Goal: Transaction & Acquisition: Purchase product/service

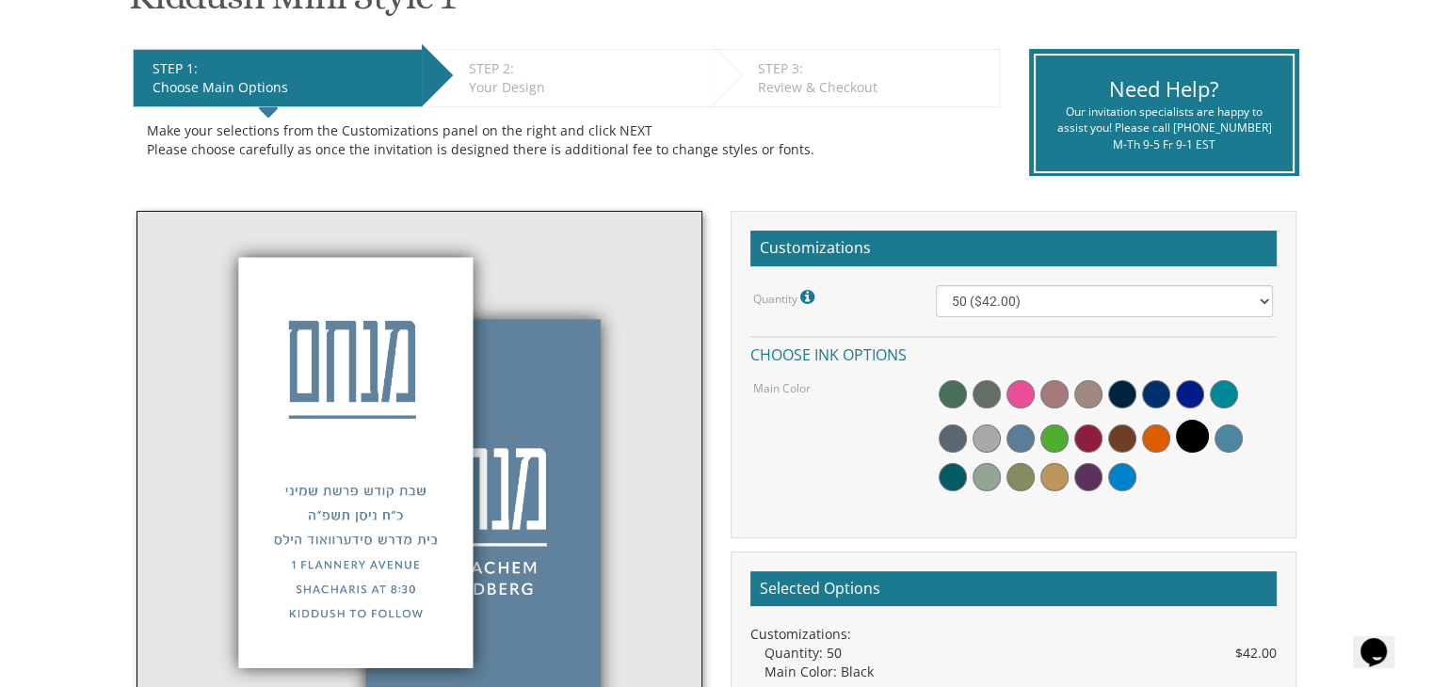
scroll to position [426, 0]
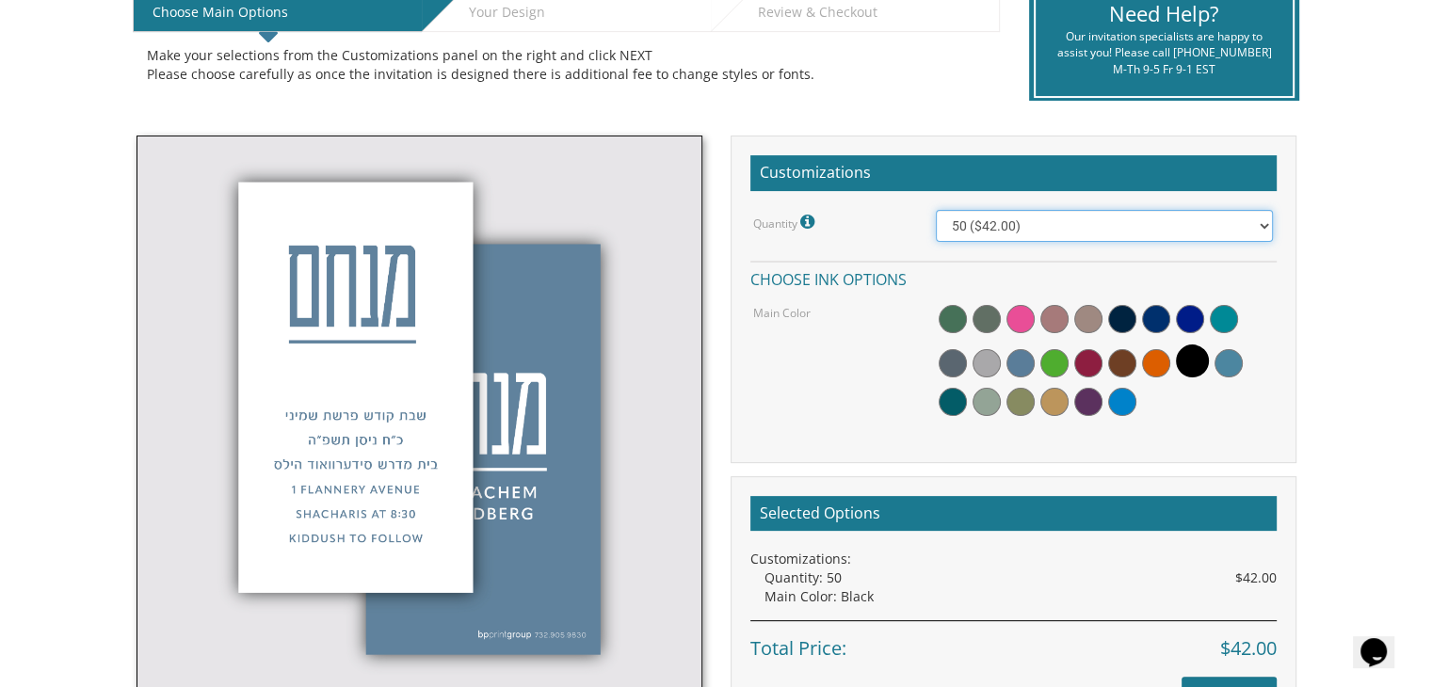
click at [1265, 231] on select "50 ($42.00) 100 ($48.00) 150 ($54.00) 200 ($60.00) 250 ($66.00) 300 ($72.00)" at bounding box center [1104, 226] width 337 height 32
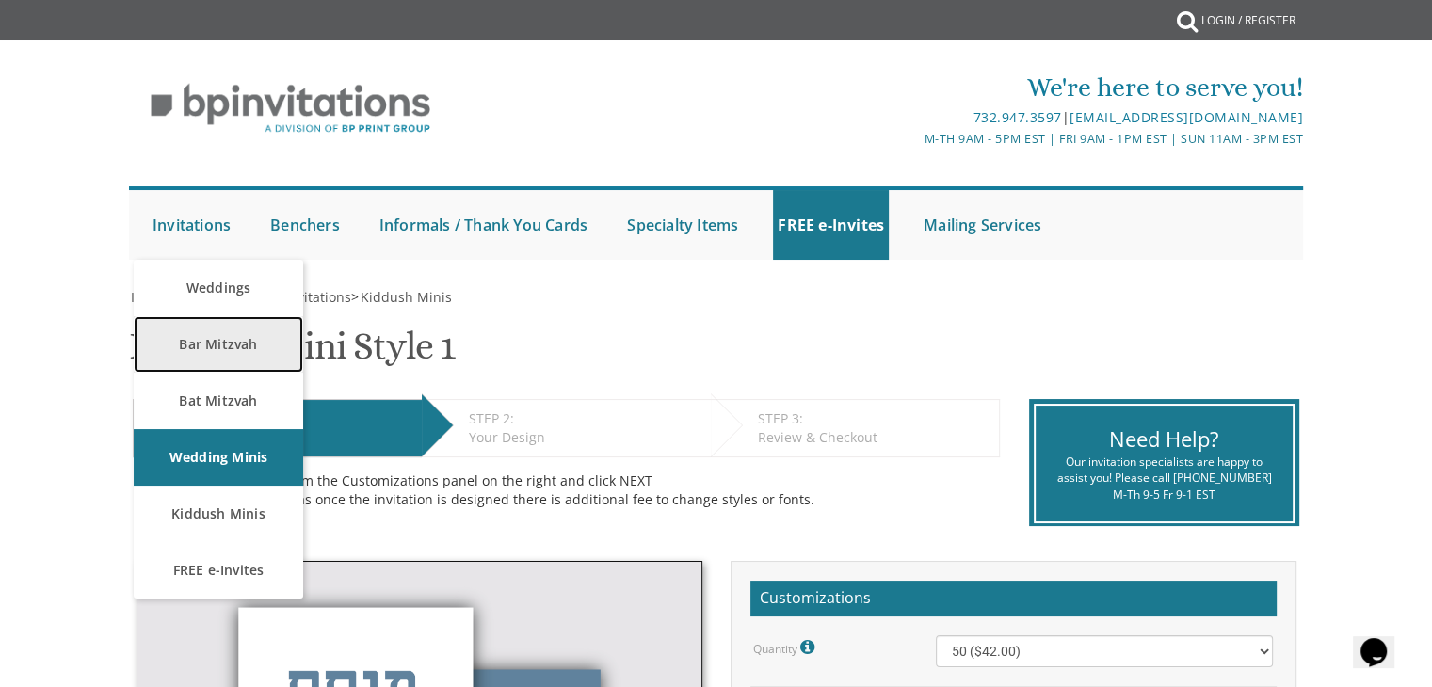
click at [207, 363] on link "Bar Mitzvah" at bounding box center [218, 344] width 169 height 56
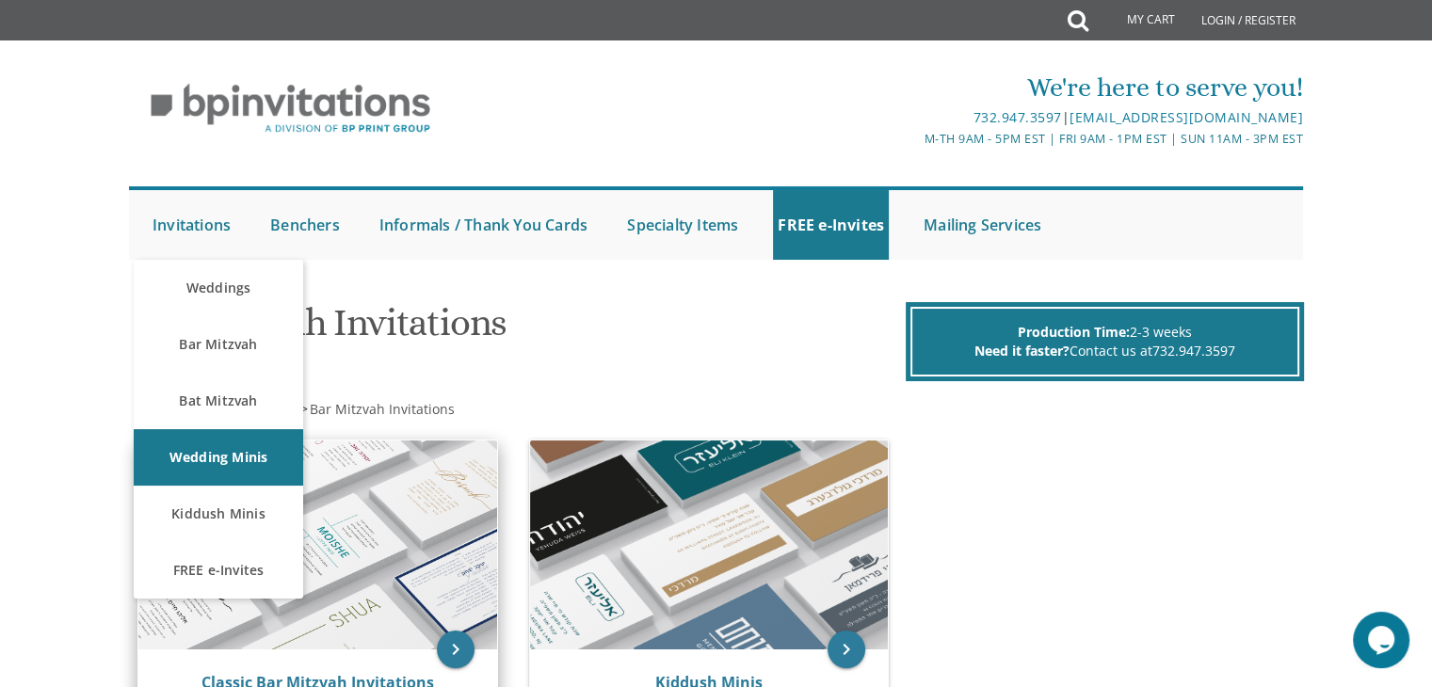
click at [391, 566] on img at bounding box center [317, 545] width 359 height 209
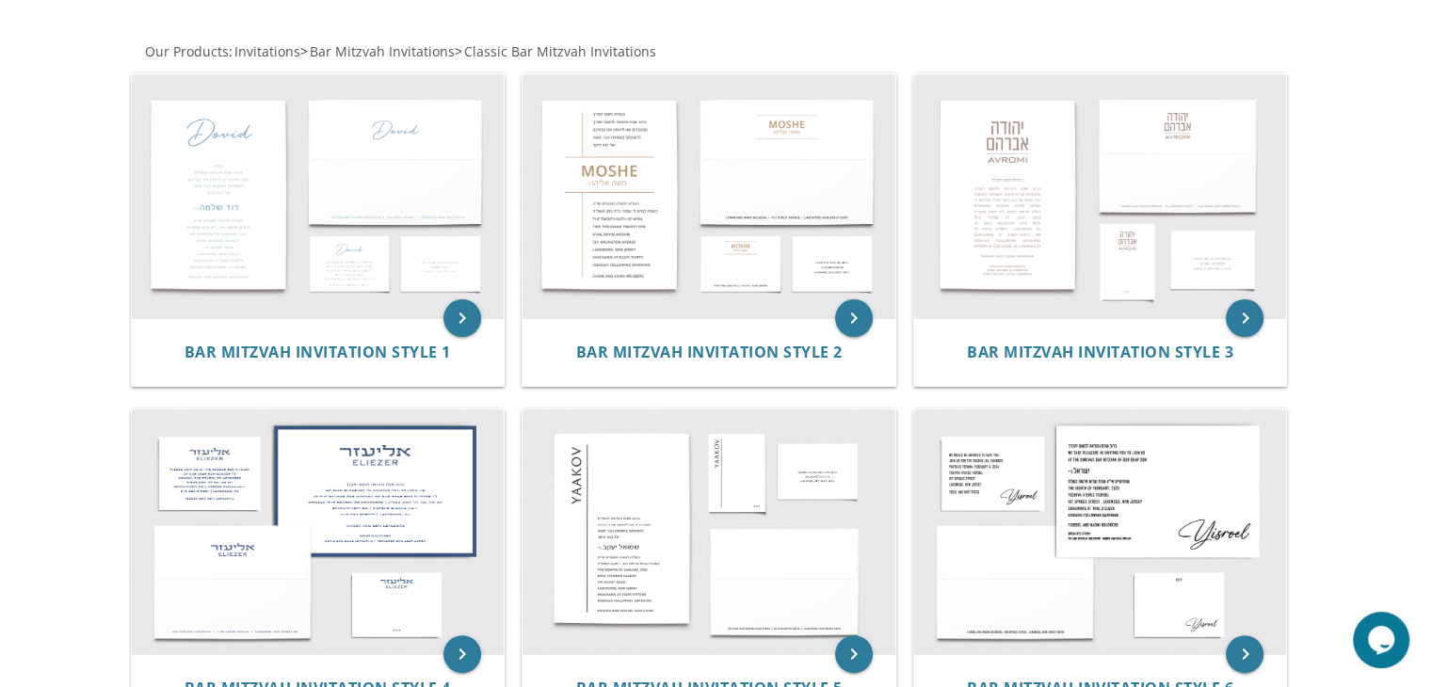
scroll to position [355, 0]
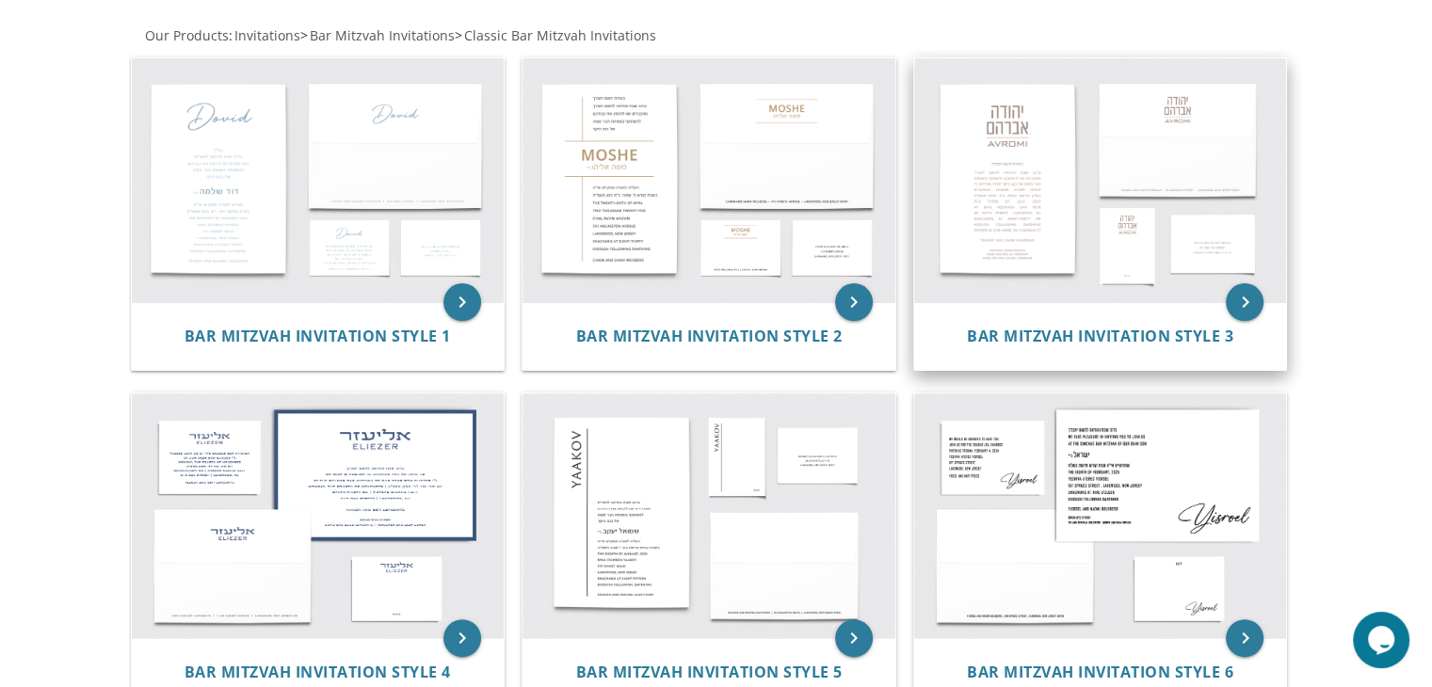
click at [1096, 214] on img at bounding box center [1100, 180] width 373 height 245
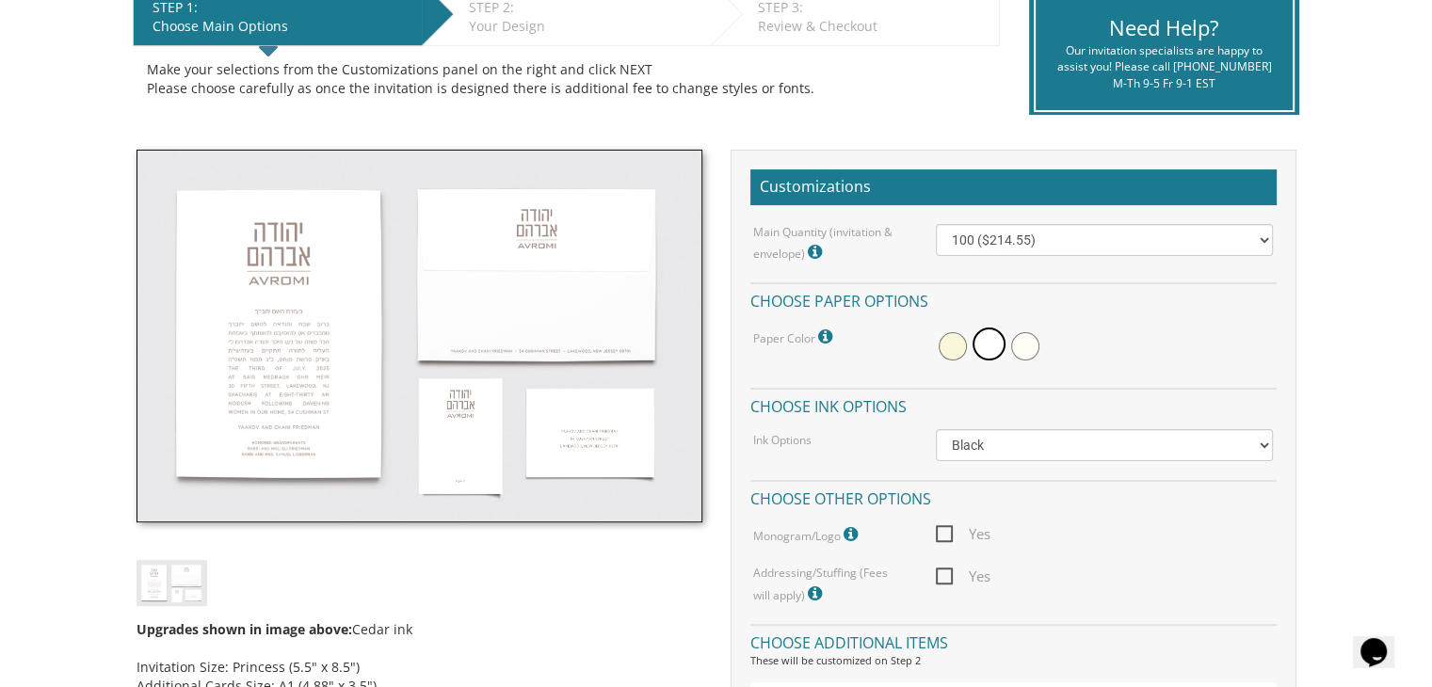
scroll to position [426, 0]
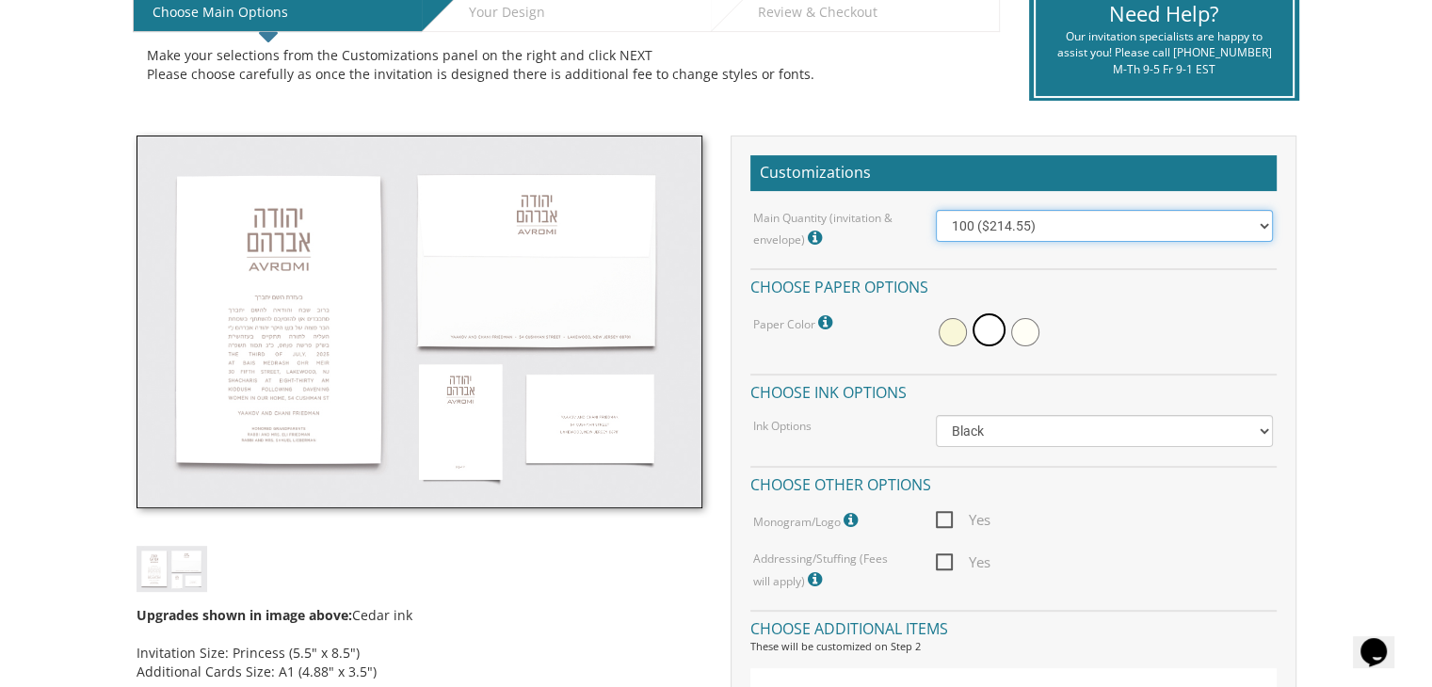
click at [1264, 229] on select "100 ($214.55) 200 ($254.60) 300 ($294.25) 400 ($333.55) 500 ($373.90) 600 ($413…" at bounding box center [1104, 226] width 337 height 32
select select "400"
click at [936, 210] on select "100 ($214.55) 200 ($254.60) 300 ($294.25) 400 ($333.55) 500 ($373.90) 600 ($413…" at bounding box center [1104, 226] width 337 height 32
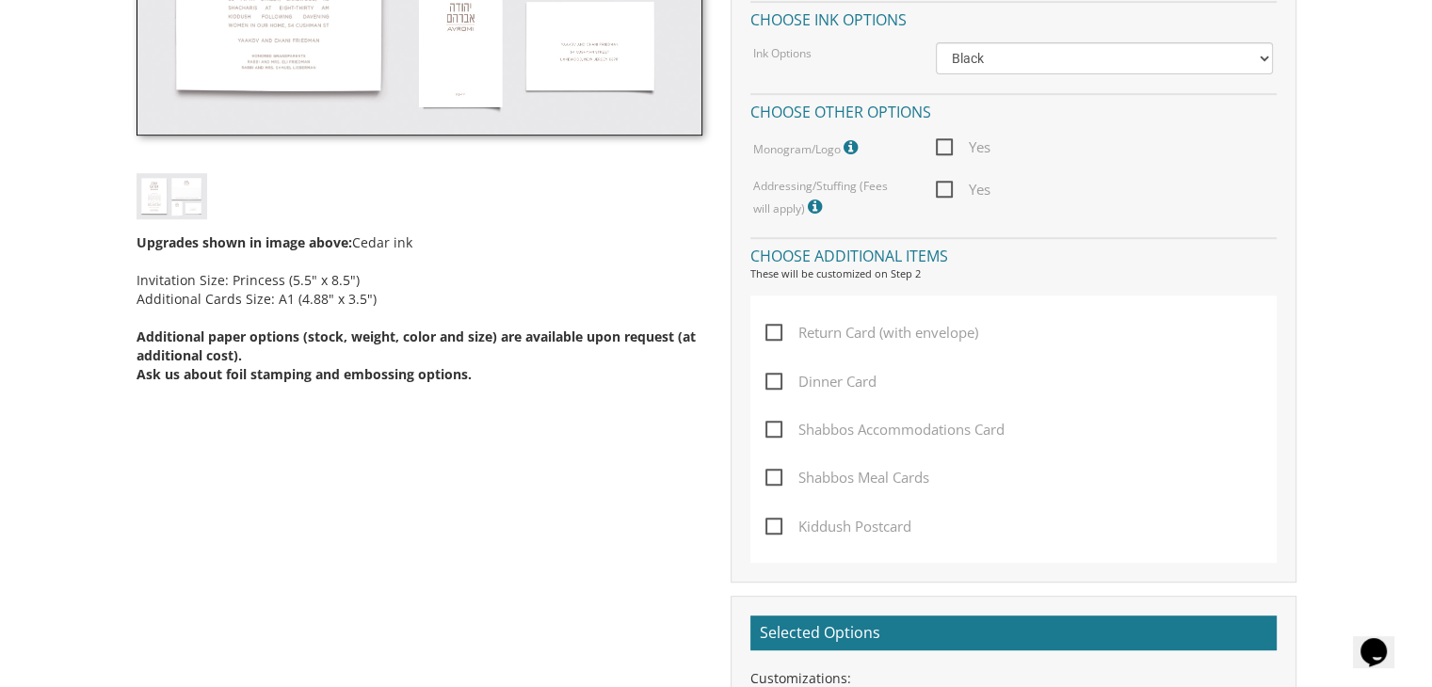
scroll to position [795, 0]
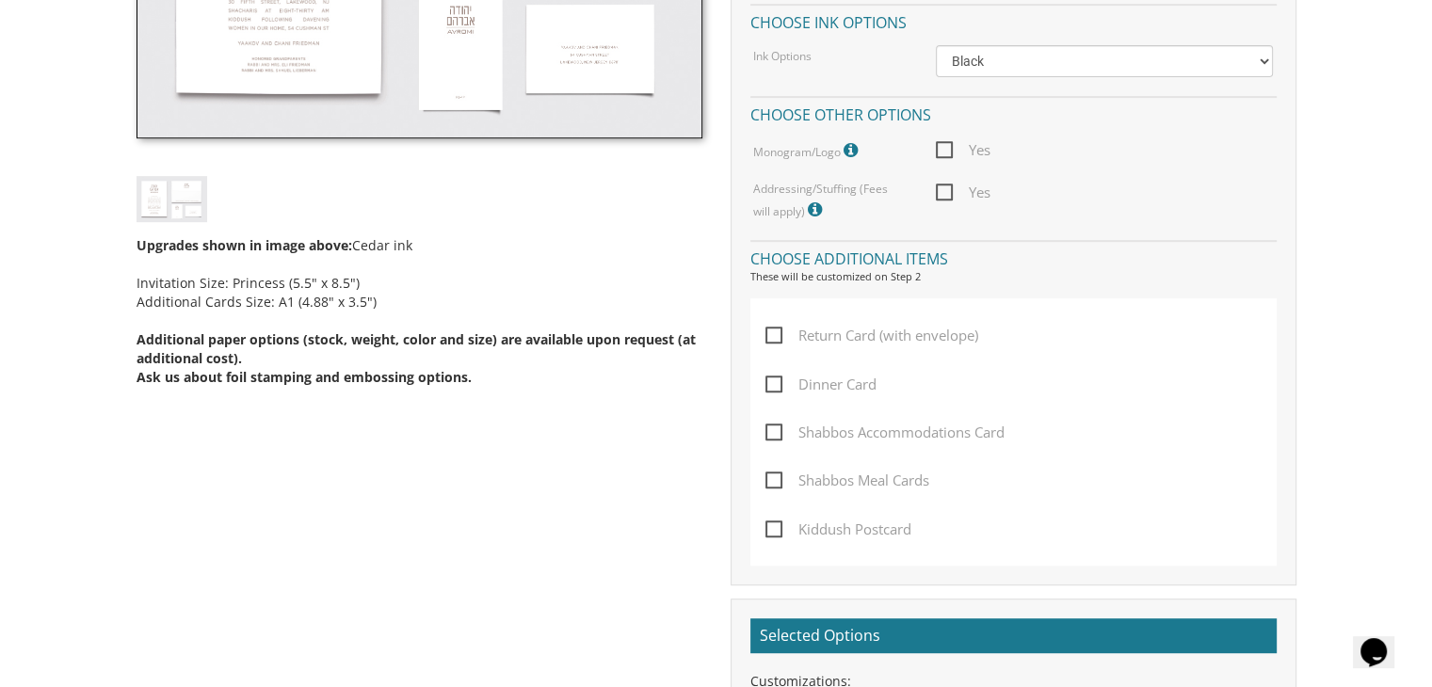
click at [779, 380] on span "Dinner Card" at bounding box center [820, 385] width 111 height 24
click at [778, 380] on input "Dinner Card" at bounding box center [771, 383] width 12 height 12
checkbox input "true"
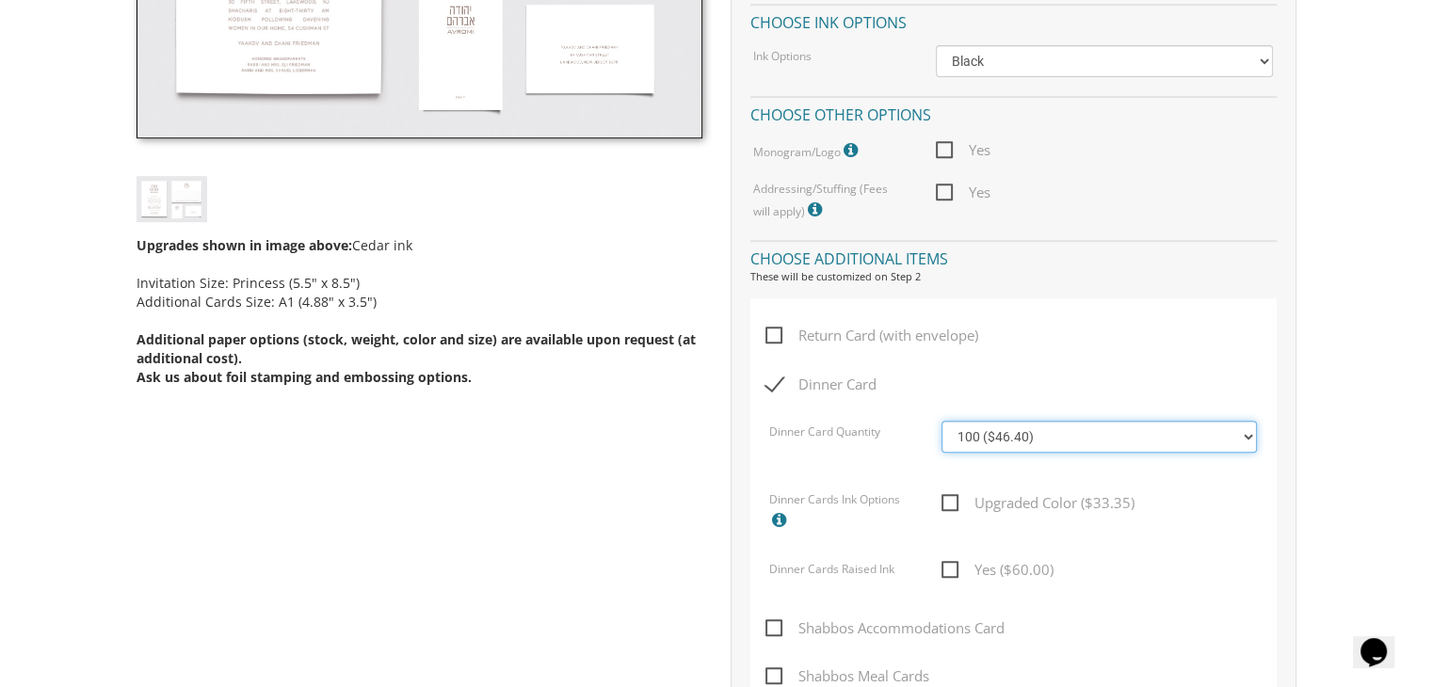
click at [1247, 431] on select "100 ($46.40) 200 ($55.20) 300 ($61.85) 400 ($70.60) 500 ($77.20) 600 ($85.95) 7…" at bounding box center [1098, 437] width 315 height 32
select select "200"
click at [941, 421] on select "100 ($46.40) 200 ($55.20) 300 ($61.85) 400 ($70.60) 500 ($77.20) 600 ($85.95) 7…" at bounding box center [1098, 437] width 315 height 32
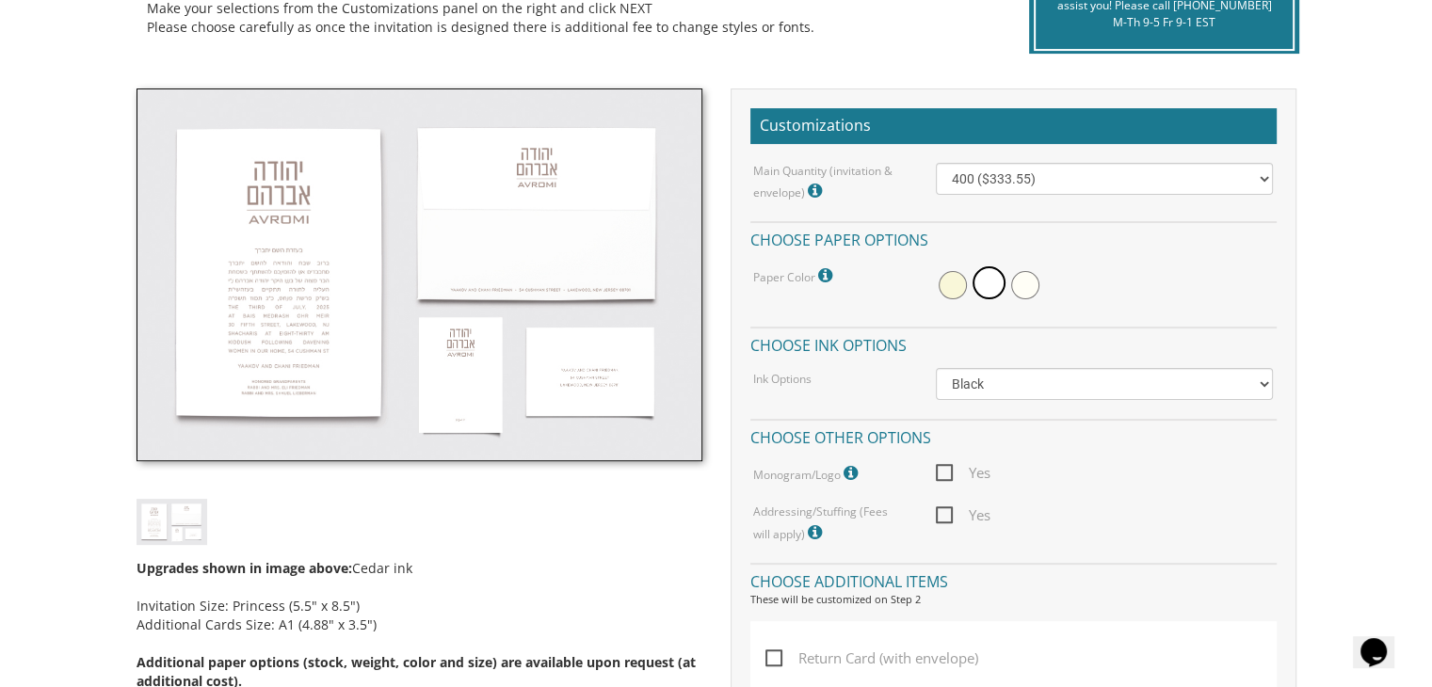
scroll to position [442, 0]
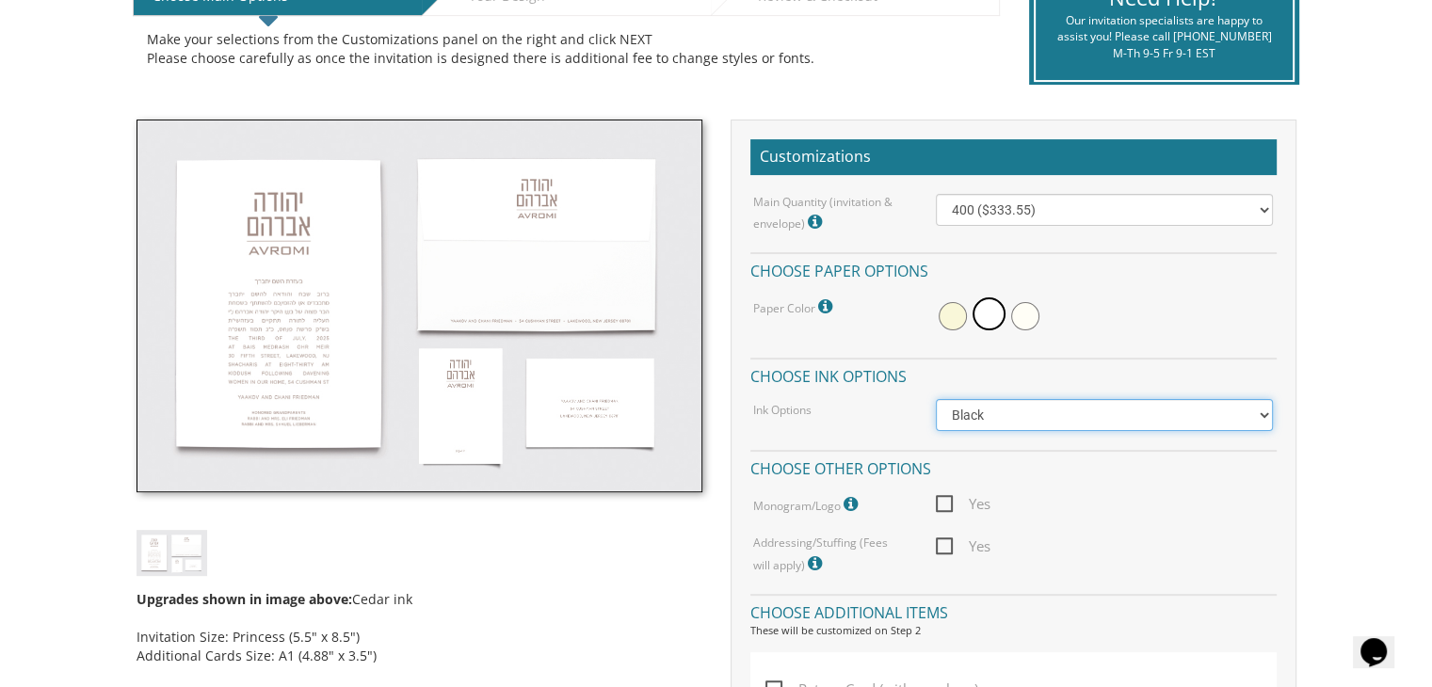
click at [1259, 421] on select "Black Colored Ink ($65.00) Black + One Color ($100.00) Two Colors ($165.00)" at bounding box center [1104, 415] width 337 height 32
select select "Standard"
click at [936, 399] on select "Black Colored Ink ($65.00) Black + One Color ($100.00) Two Colors ($165.00)" at bounding box center [1104, 415] width 337 height 32
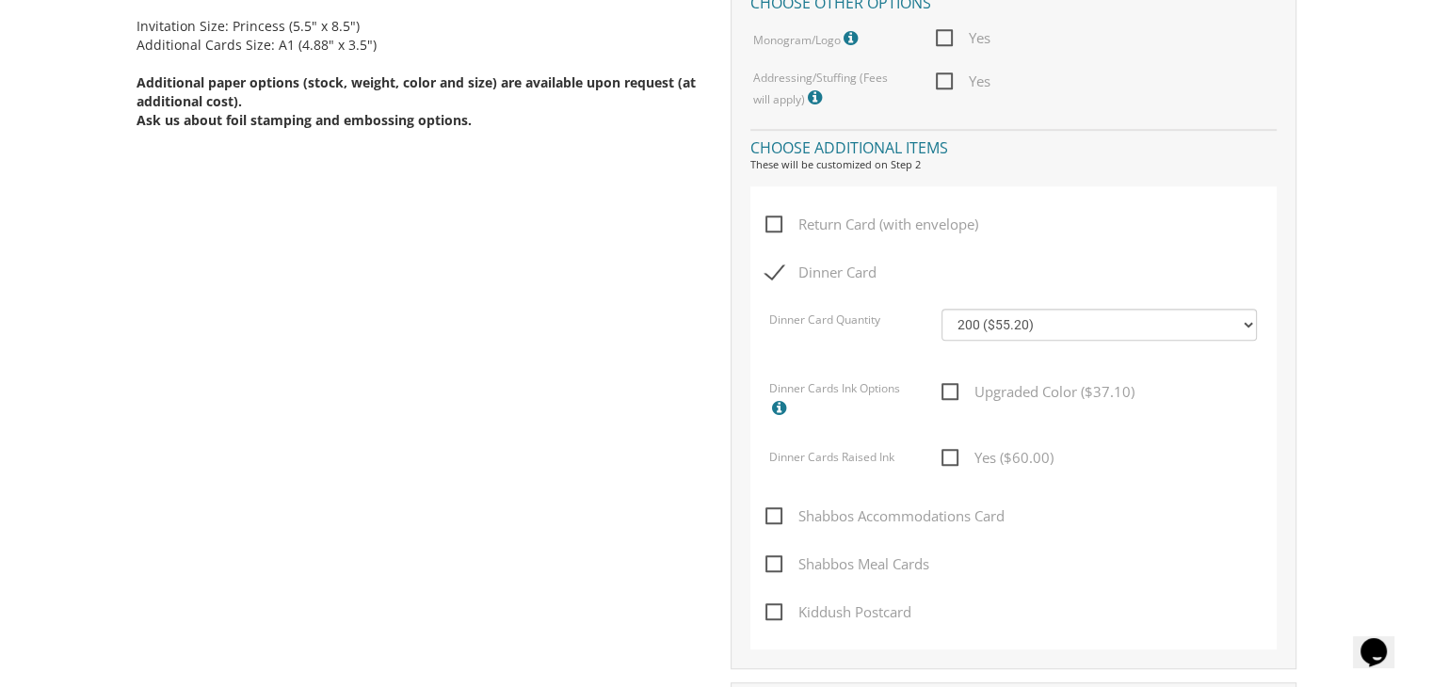
scroll to position [1043, 0]
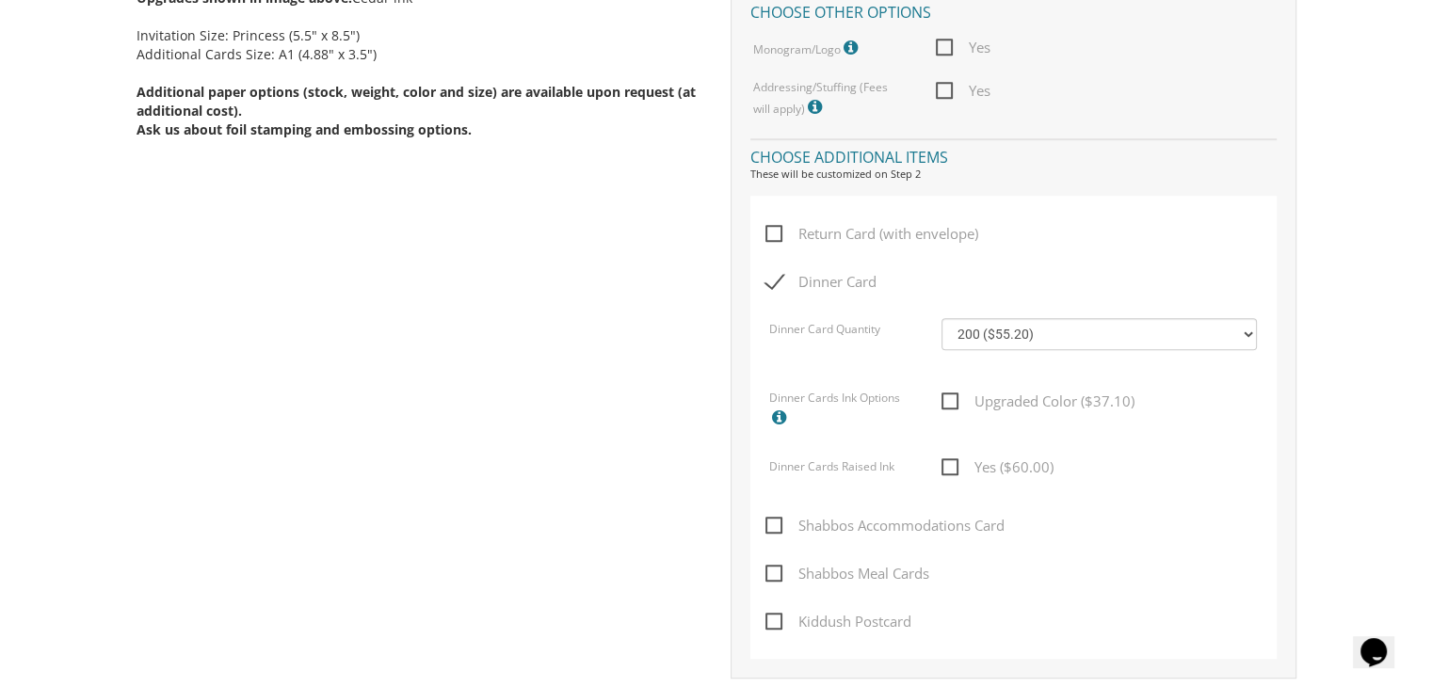
click at [775, 275] on span "Dinner Card" at bounding box center [820, 282] width 111 height 24
click at [775, 275] on input "Dinner Card" at bounding box center [771, 280] width 12 height 12
checkbox input "false"
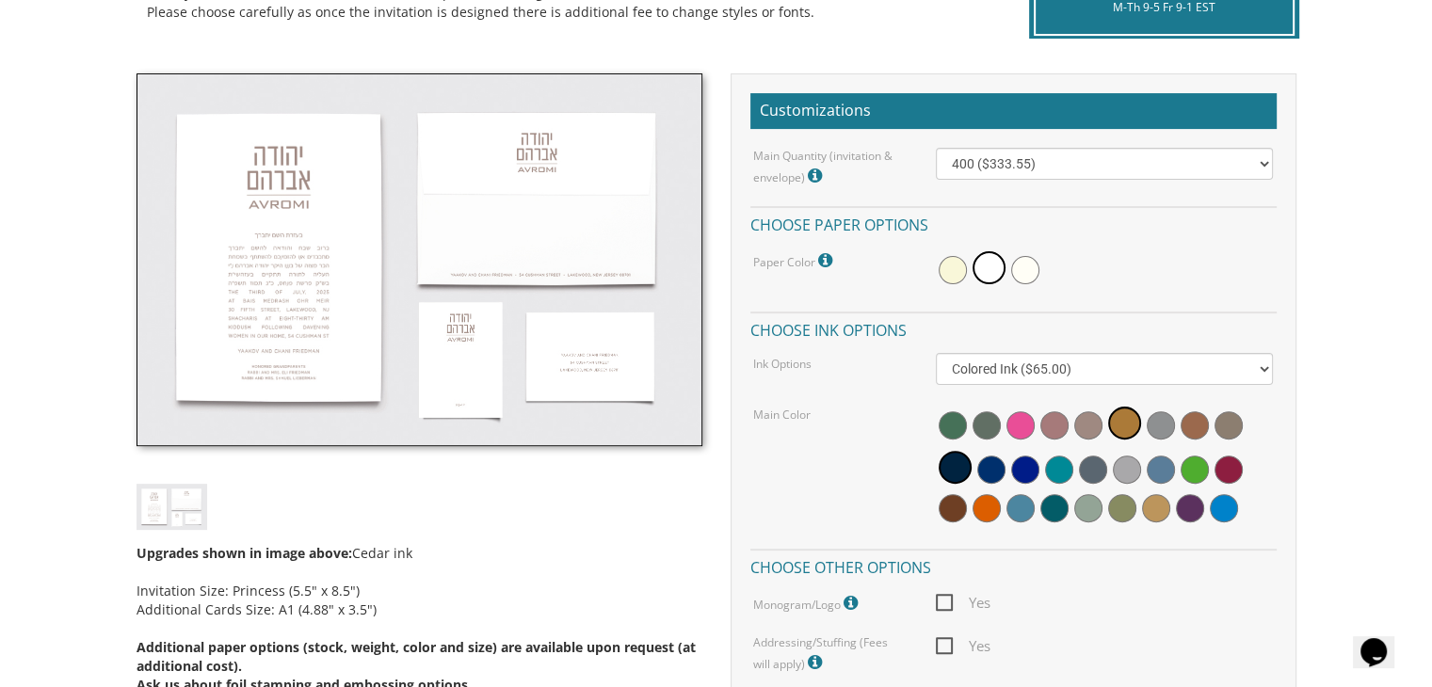
scroll to position [482, 0]
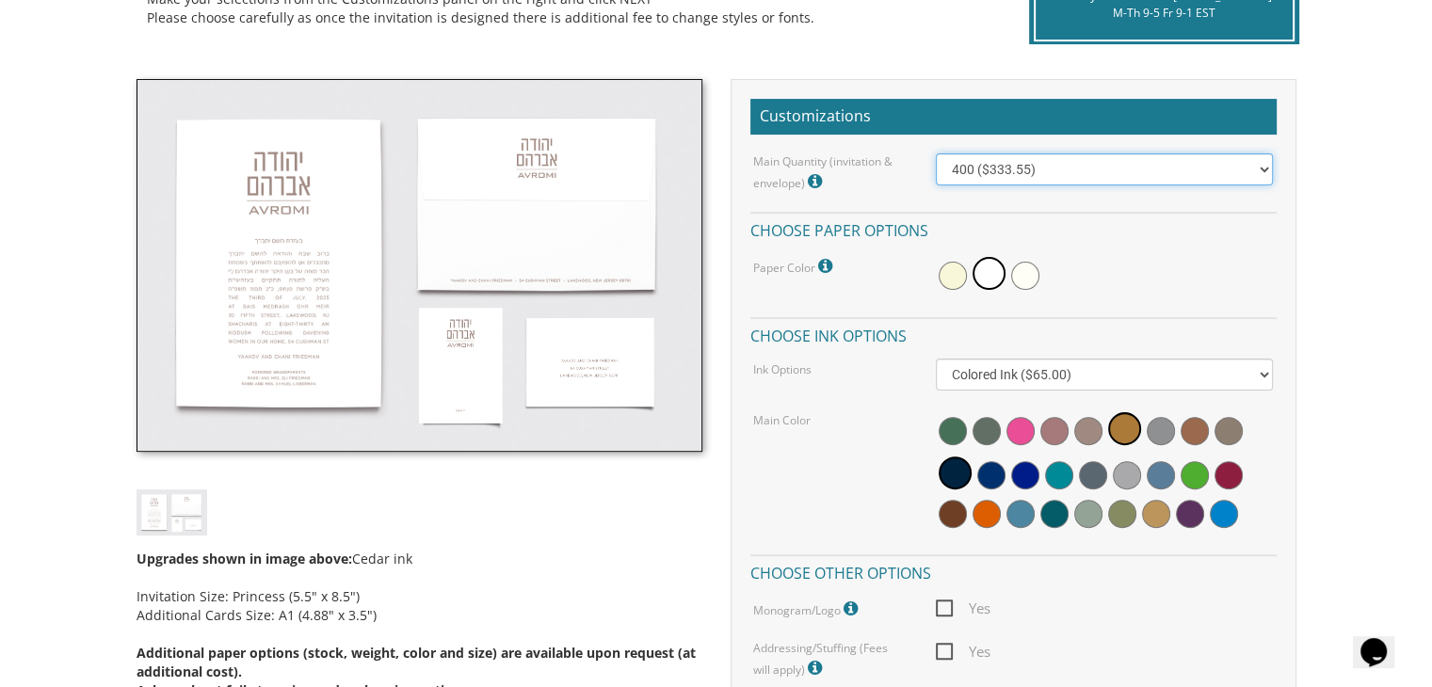
click at [1260, 175] on select "100 ($214.55) 200 ($254.60) 300 ($294.25) 400 ($333.55) 500 ($373.90) 600 ($413…" at bounding box center [1104, 169] width 337 height 32
select select "200"
click at [936, 153] on select "100 ($214.55) 200 ($254.60) 300 ($294.25) 400 ($333.55) 500 ($373.90) 600 ($413…" at bounding box center [1104, 169] width 337 height 32
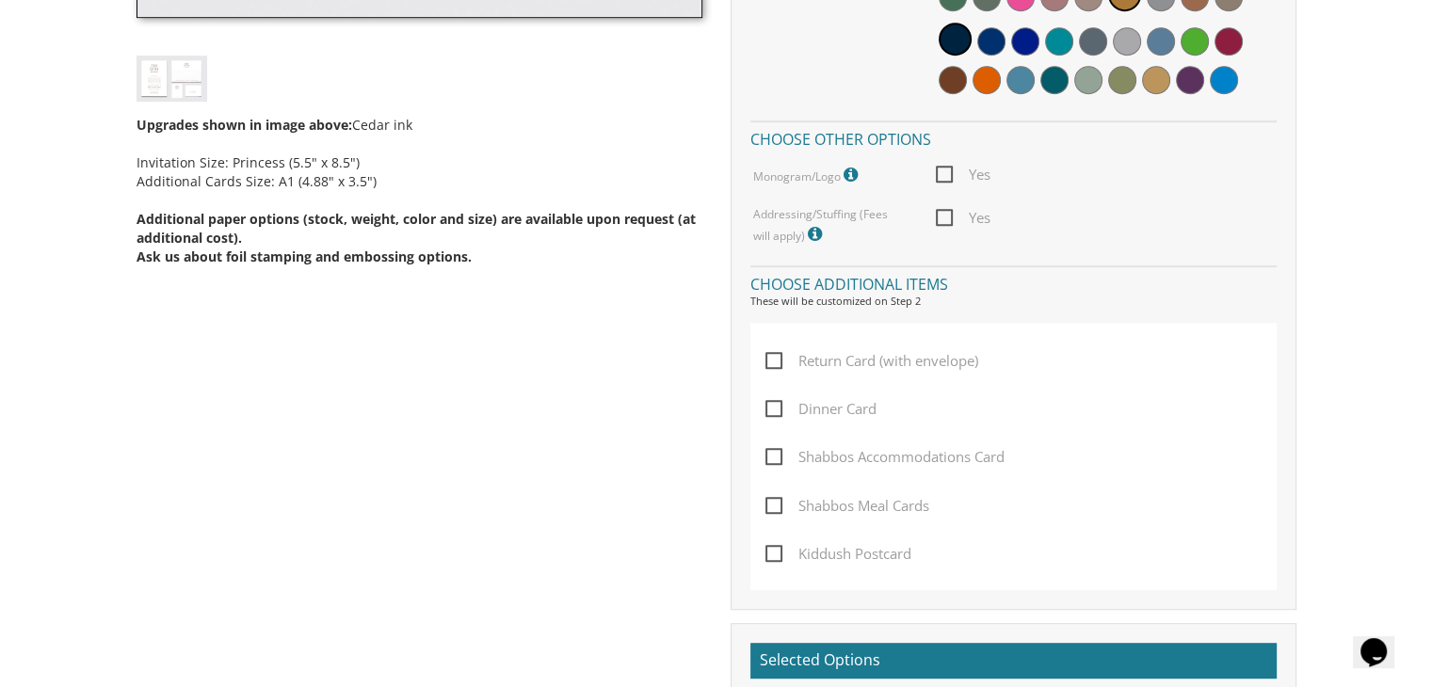
scroll to position [941, 0]
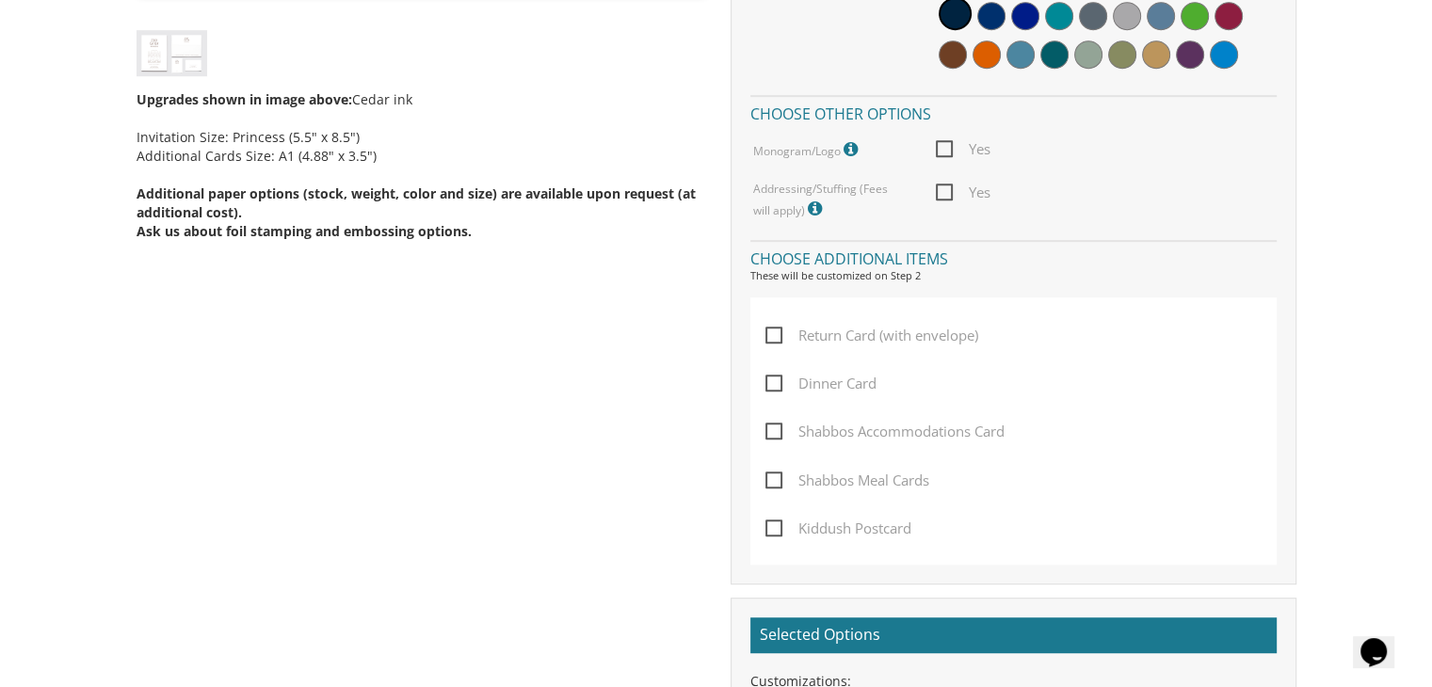
click at [781, 528] on span "Kiddush Postcard" at bounding box center [838, 529] width 146 height 24
click at [778, 528] on input "Kiddush Postcard" at bounding box center [771, 527] width 12 height 12
checkbox input "true"
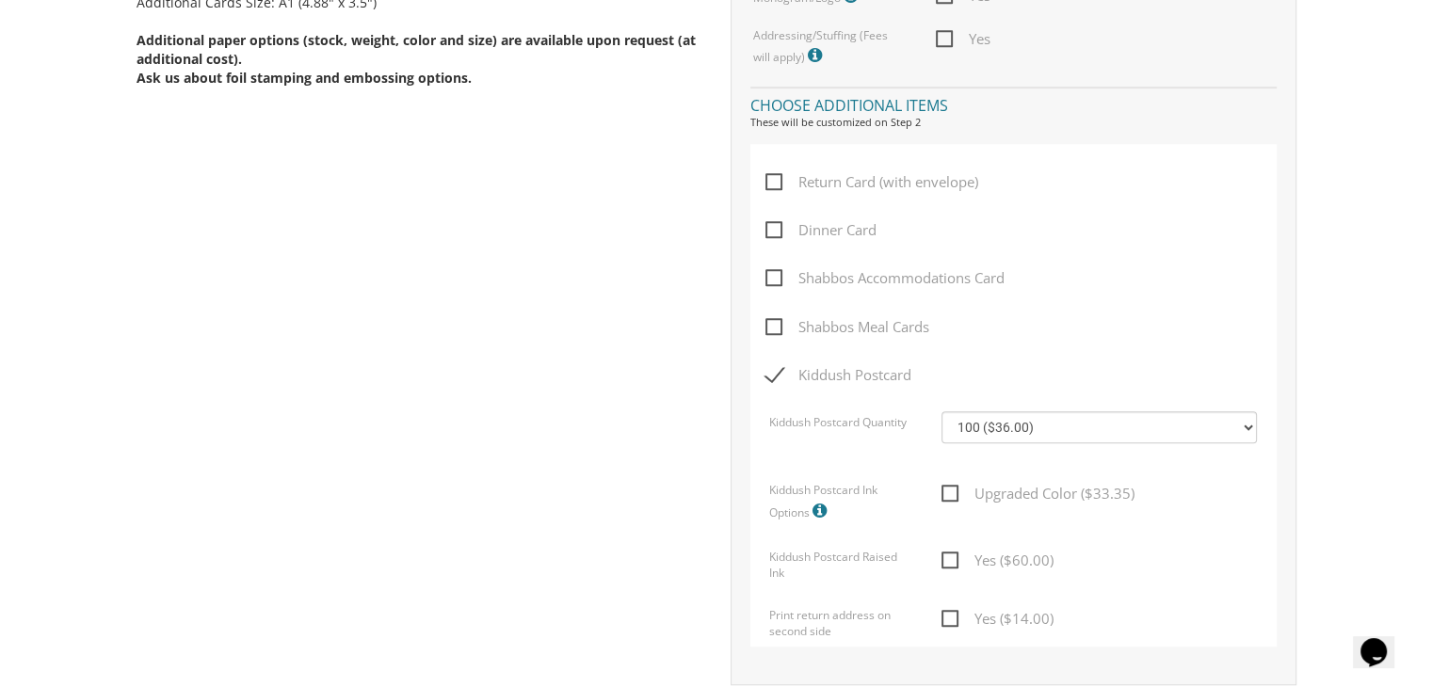
scroll to position [1098, 0]
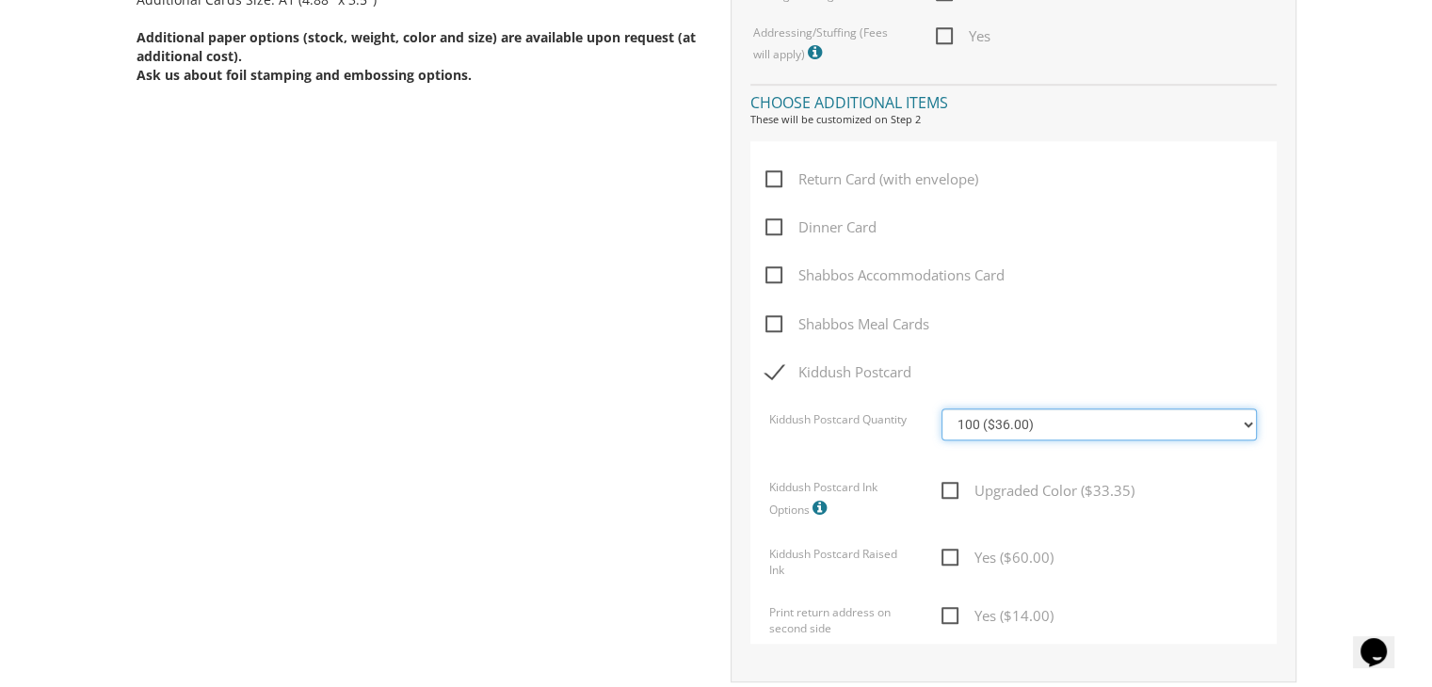
click at [1253, 433] on select "100 ($36.00) 200 ($42.00) 300 ($48.00) 400 ($54.00) 500 ($60.00) 600 ($66.00) 7…" at bounding box center [1098, 425] width 315 height 32
select select "200"
click at [941, 409] on select "100 ($36.00) 200 ($42.00) 300 ($48.00) 400 ($54.00) 500 ($60.00) 600 ($66.00) 7…" at bounding box center [1098, 425] width 315 height 32
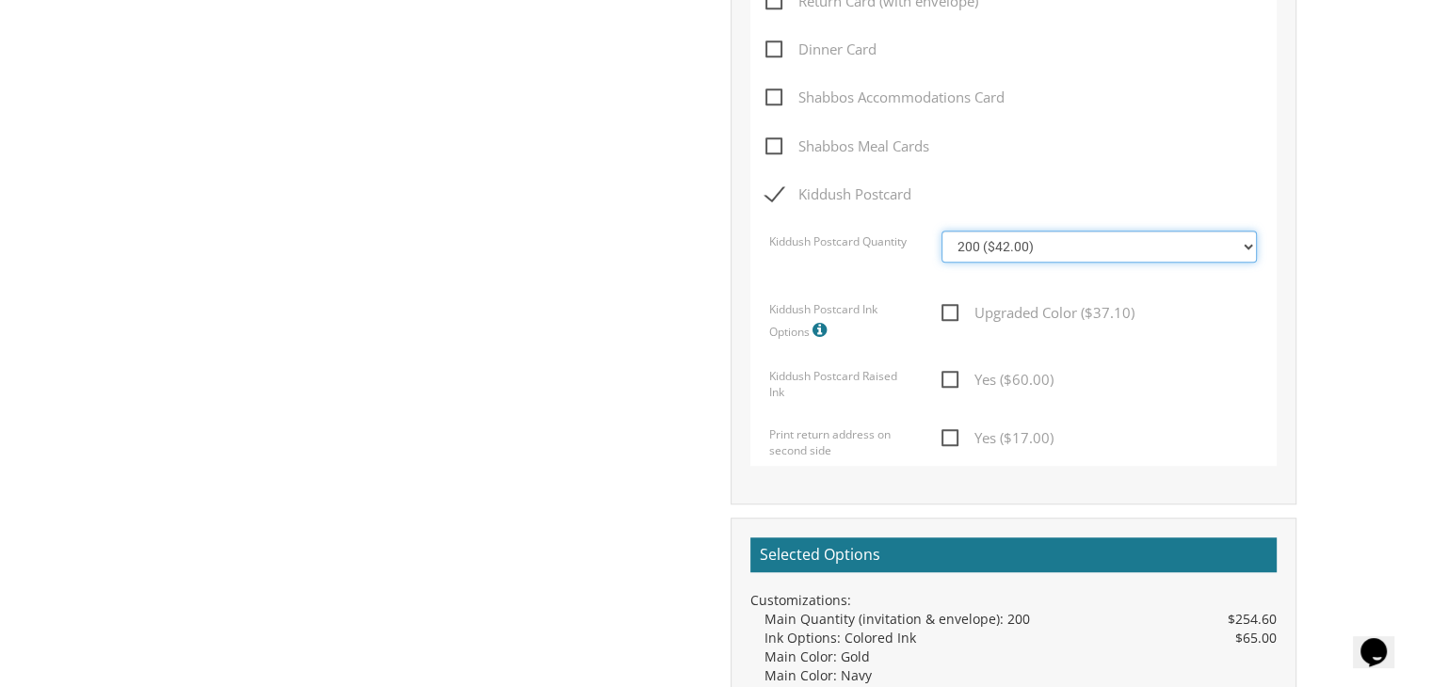
scroll to position [1258, 0]
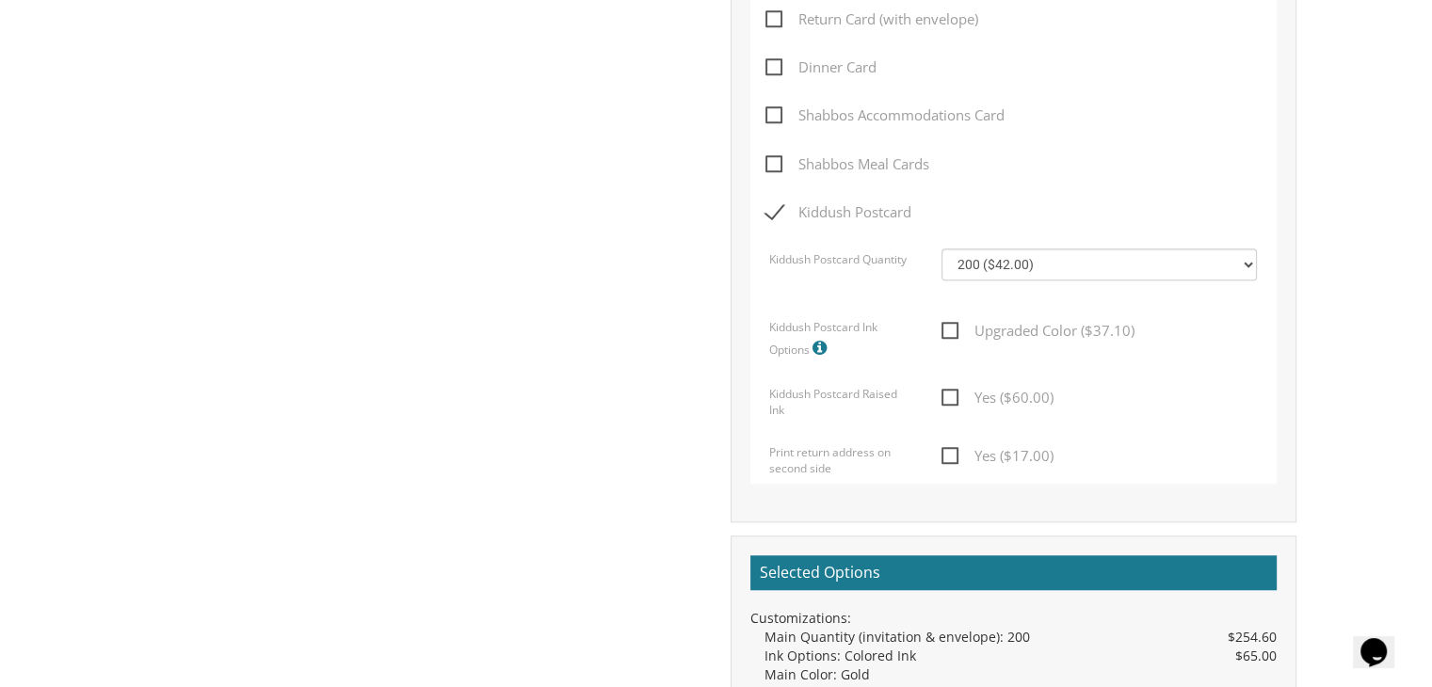
click at [767, 212] on span "Kiddush Postcard" at bounding box center [838, 213] width 146 height 24
click at [767, 212] on input "Kiddush Postcard" at bounding box center [771, 210] width 12 height 12
checkbox input "false"
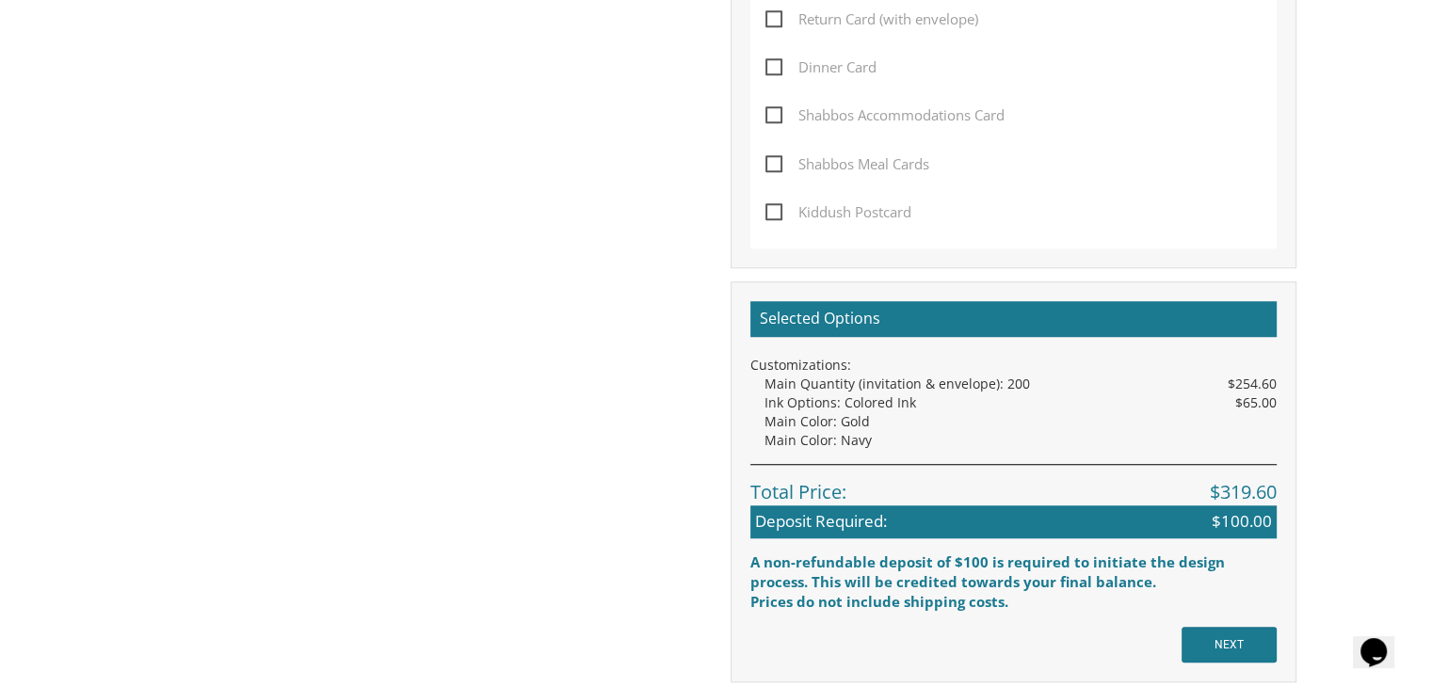
click at [776, 161] on span "Shabbos Meal Cards" at bounding box center [847, 165] width 164 height 24
click at [776, 161] on input "Shabbos Meal Cards" at bounding box center [771, 162] width 12 height 12
checkbox input "true"
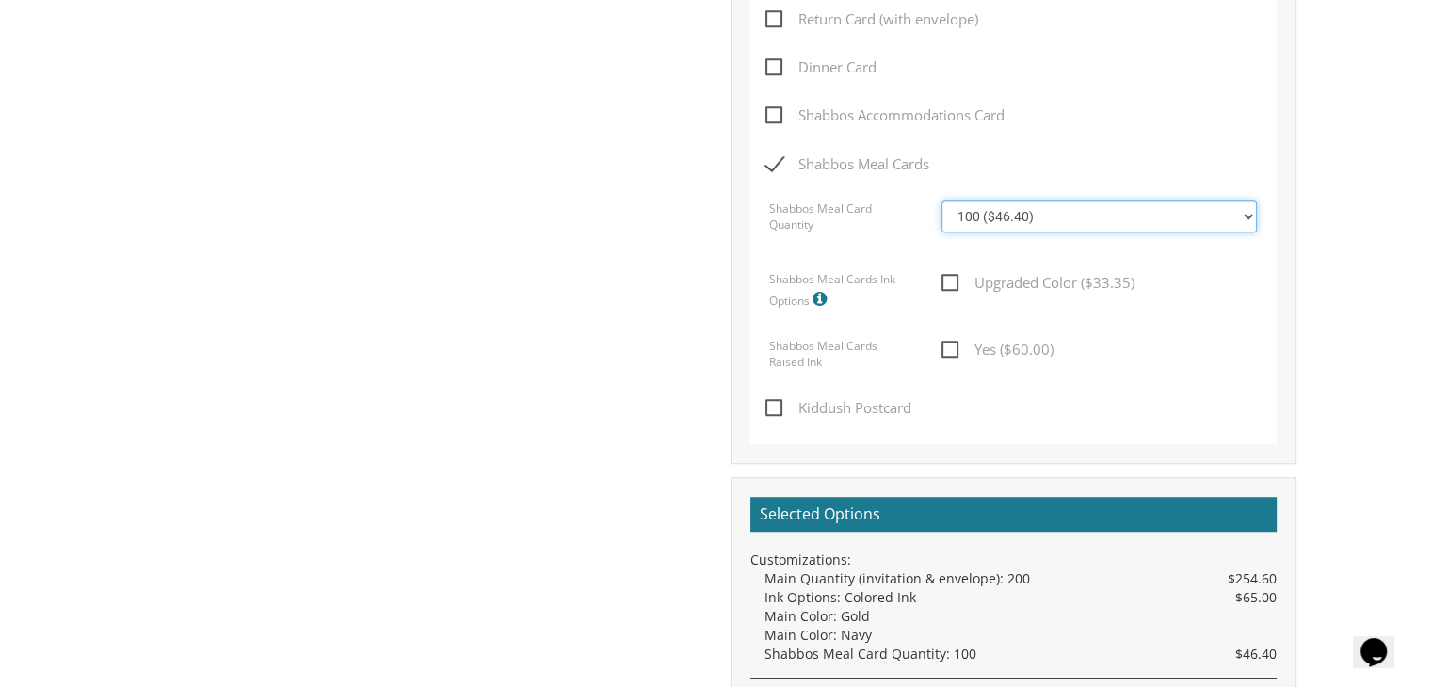
click at [1242, 208] on select "100 ($46.40) 200 ($55.20) 300 ($61.85) 400 ($70.60) 500 ($77.20) 600 ($85.95) 7…" at bounding box center [1098, 217] width 315 height 32
select select "200"
click at [941, 201] on select "100 ($46.40) 200 ($55.20) 300 ($61.85) 400 ($70.60) 500 ($77.20) 600 ($85.95) 7…" at bounding box center [1098, 217] width 315 height 32
click at [771, 163] on span "Shabbos Meal Cards" at bounding box center [847, 165] width 164 height 24
click at [771, 163] on input "Shabbos Meal Cards" at bounding box center [771, 162] width 12 height 12
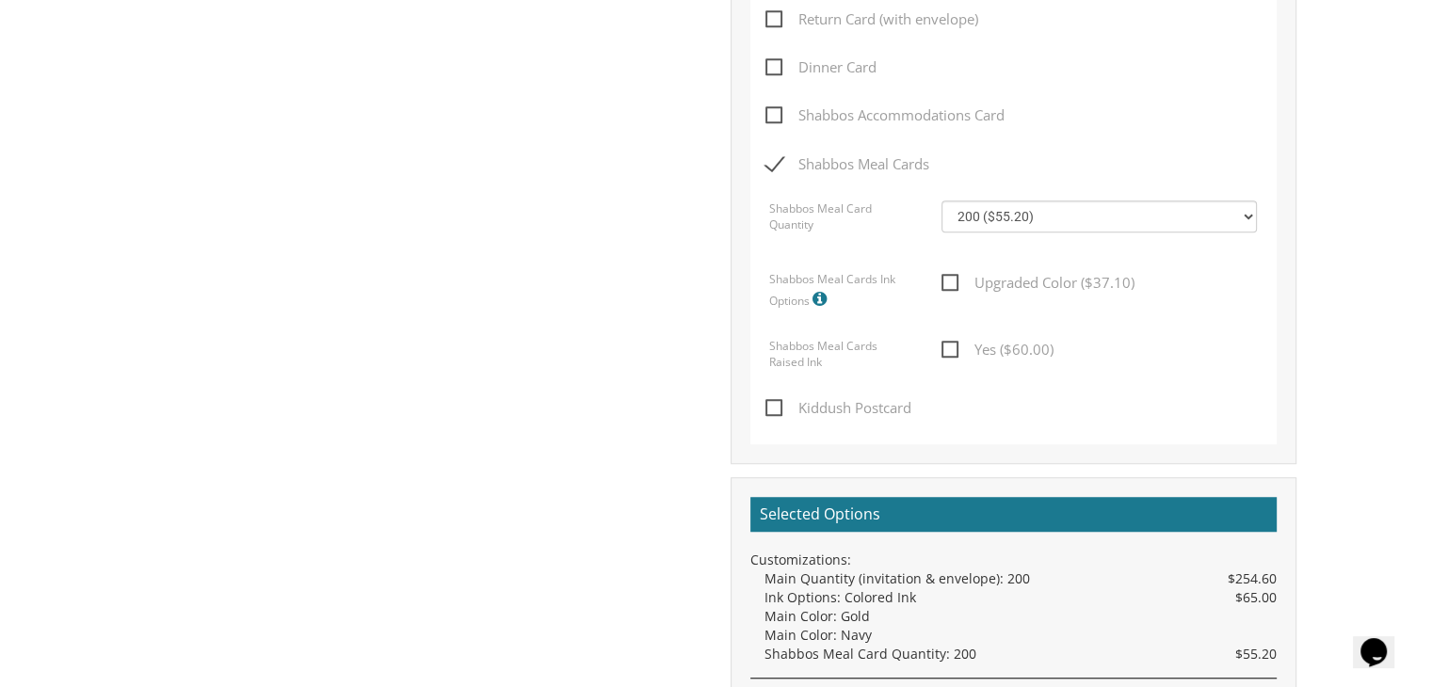
checkbox input "false"
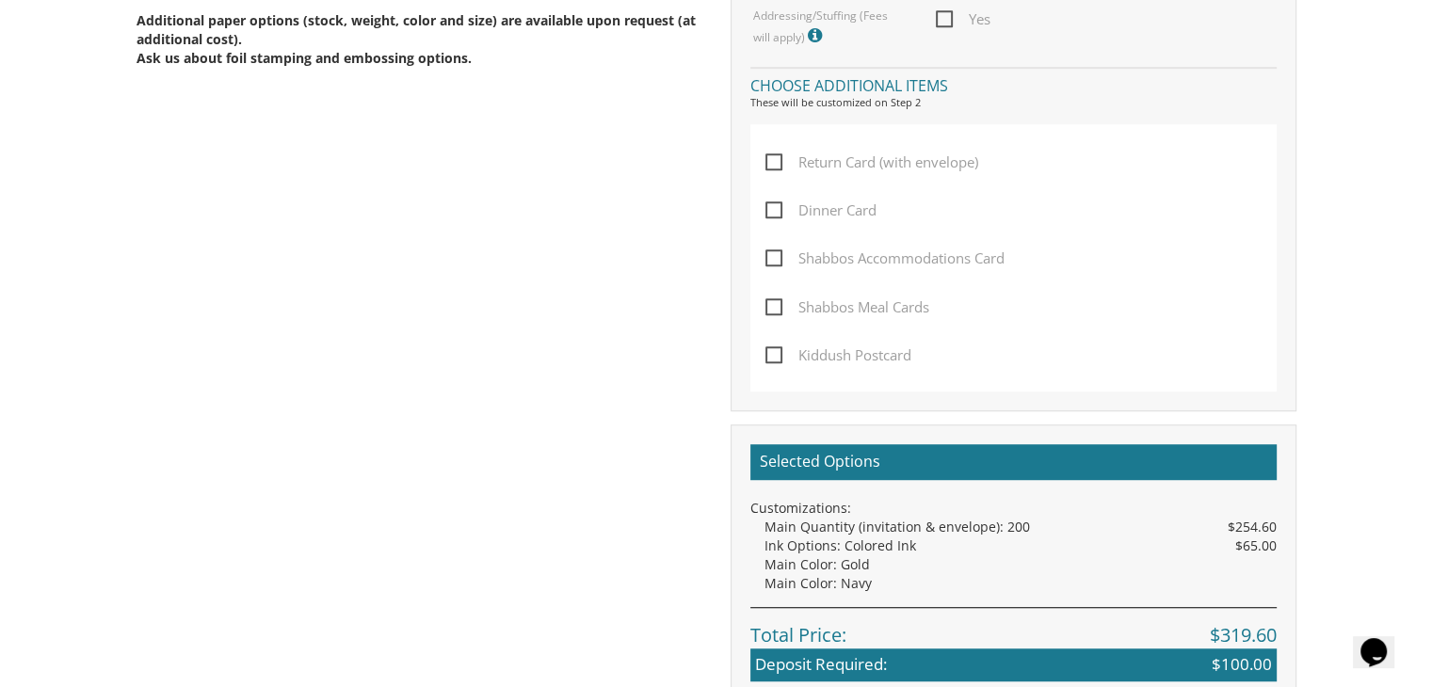
scroll to position [1096, 0]
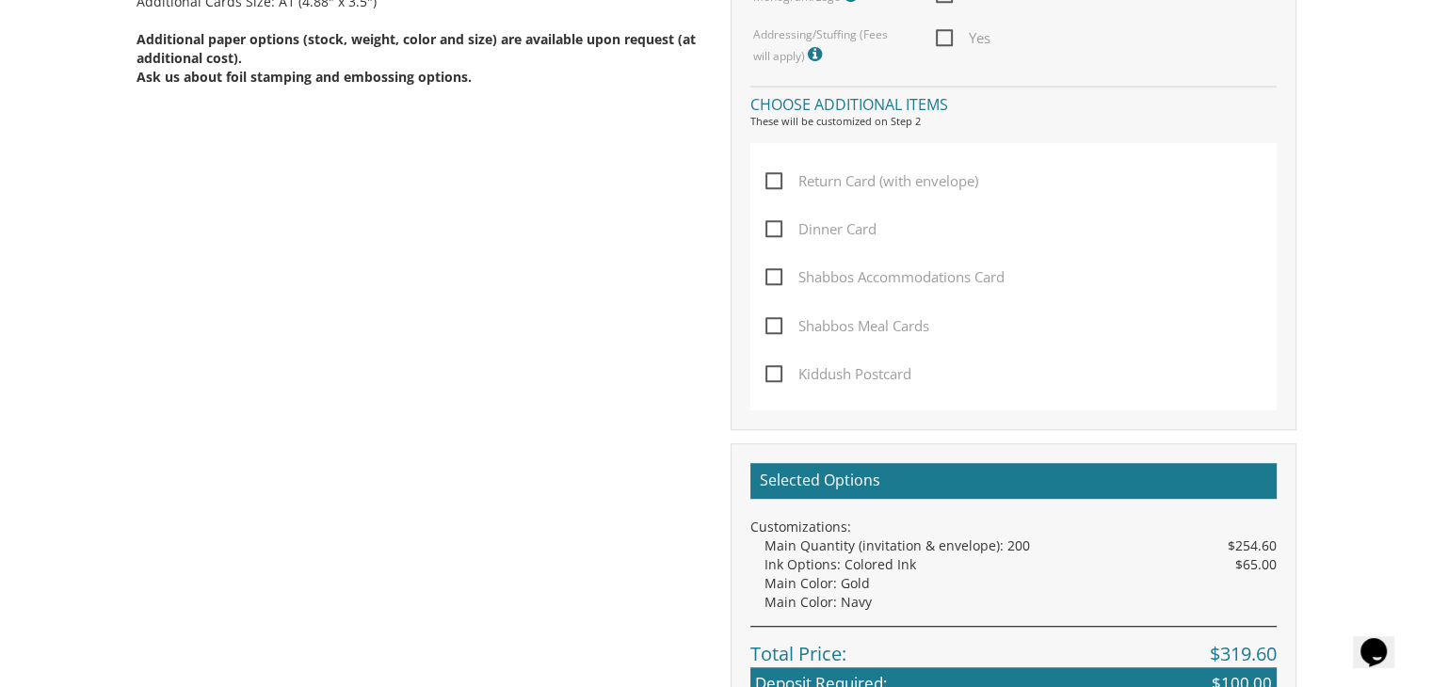
click at [774, 231] on span "Dinner Card" at bounding box center [820, 229] width 111 height 24
click at [774, 231] on input "Dinner Card" at bounding box center [771, 227] width 12 height 12
checkbox input "true"
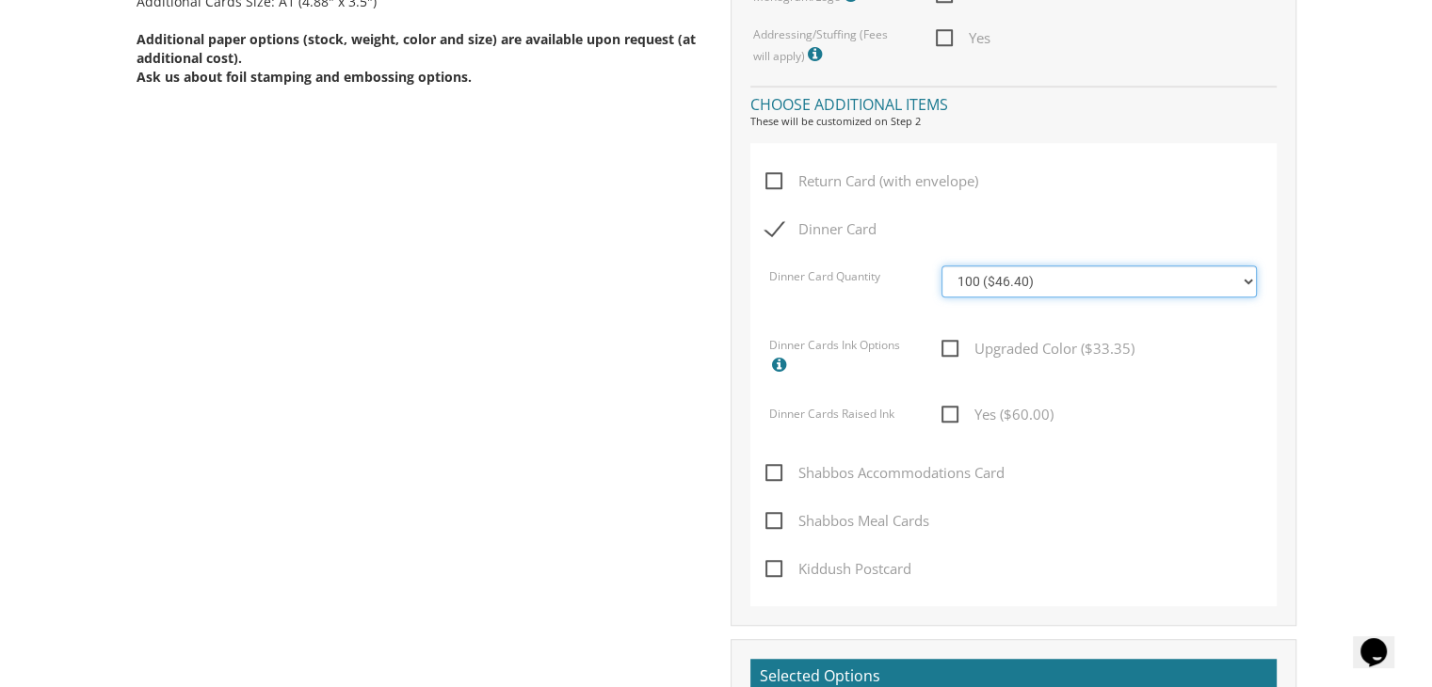
click at [1247, 286] on select "100 ($46.40) 200 ($55.20) 300 ($61.85) 400 ($70.60) 500 ($77.20) 600 ($85.95) 7…" at bounding box center [1098, 281] width 315 height 32
select select "200"
click at [941, 265] on select "100 ($46.40) 200 ($55.20) 300 ($61.85) 400 ($70.60) 500 ($77.20) 600 ($85.95) 7…" at bounding box center [1098, 281] width 315 height 32
click at [953, 347] on span "Upgraded Color ($37.10)" at bounding box center [1037, 349] width 193 height 24
click at [953, 347] on input "Upgraded Color ($37.10)" at bounding box center [947, 347] width 12 height 12
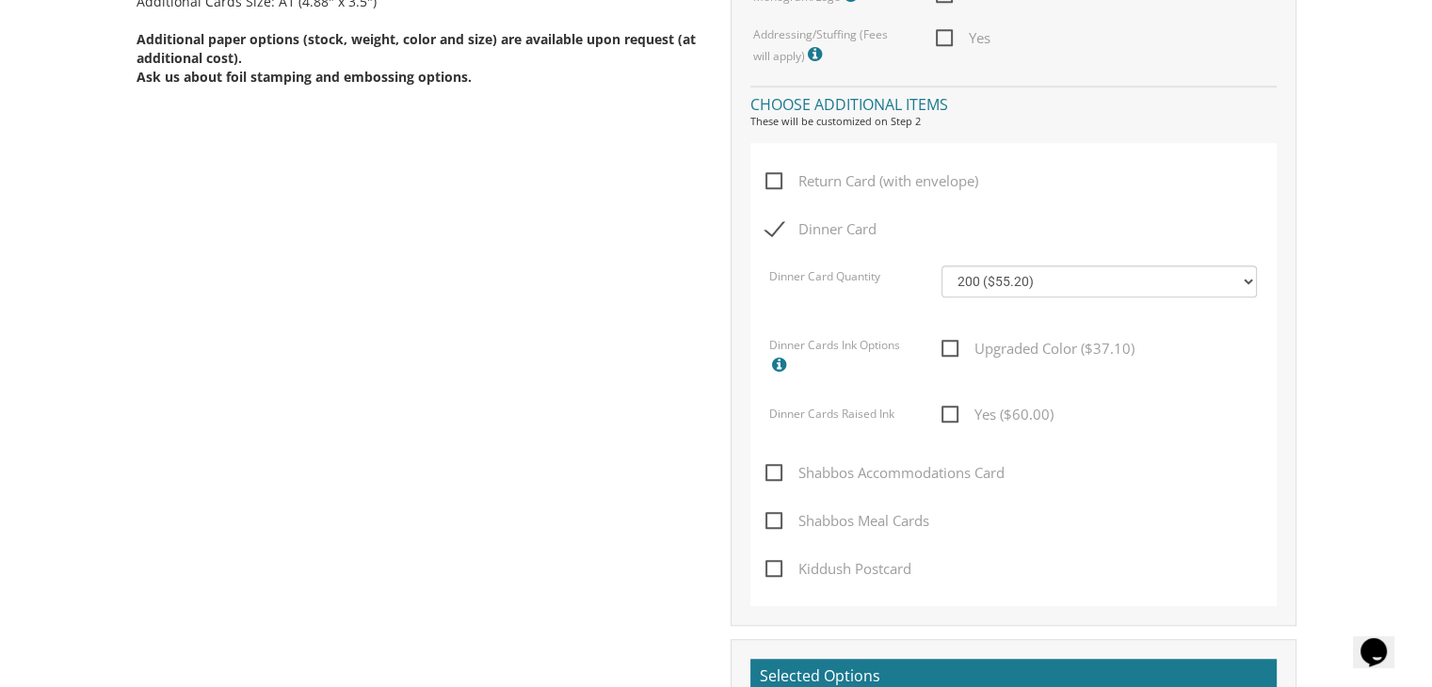
checkbox input "true"
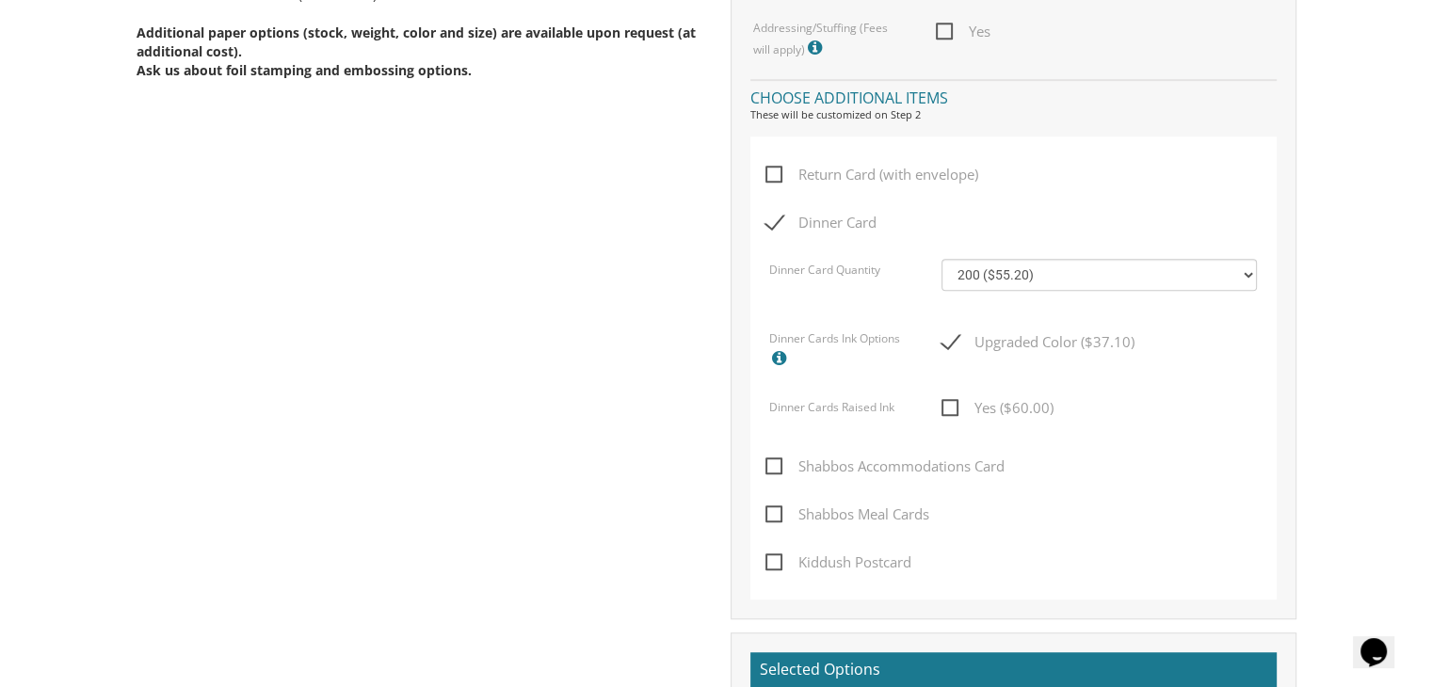
click at [779, 359] on icon at bounding box center [781, 358] width 19 height 17
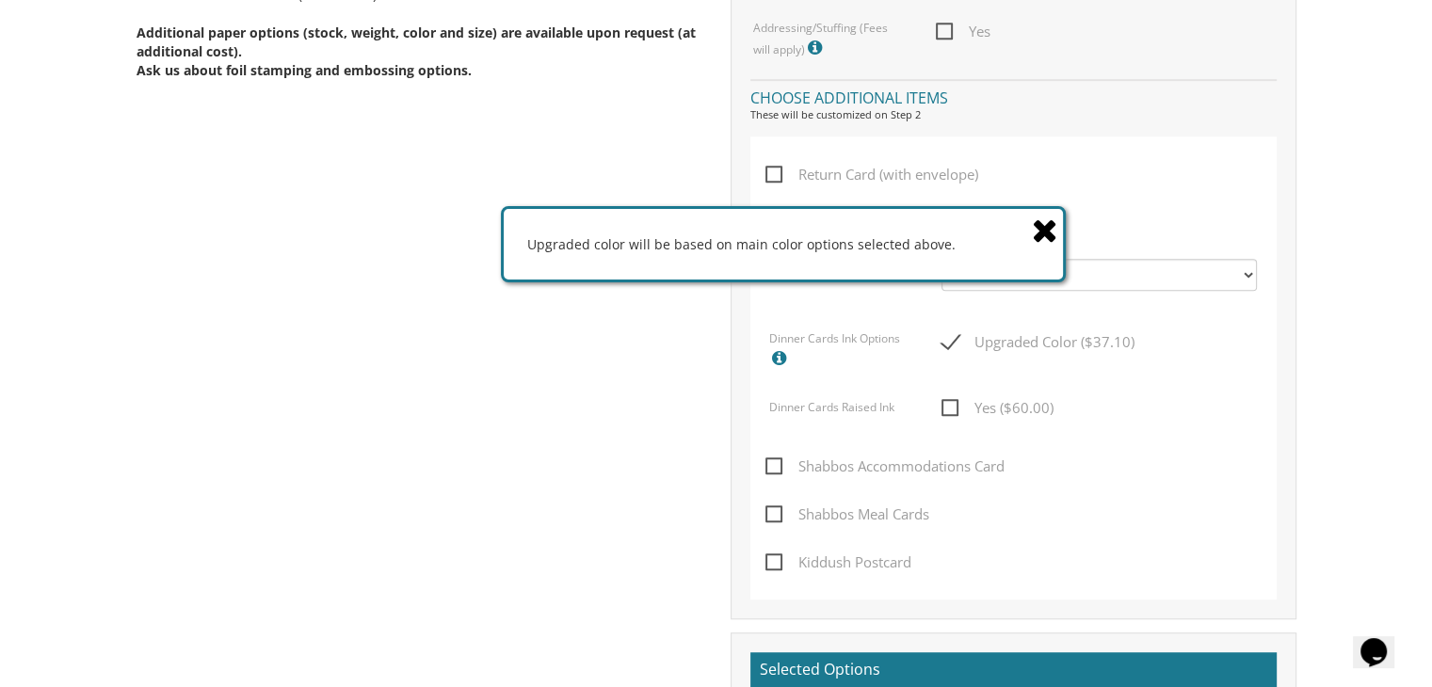
click at [1137, 426] on div "Yes ($60.00)" at bounding box center [1099, 416] width 344 height 40
click at [1045, 230] on icon at bounding box center [1045, 230] width 26 height 33
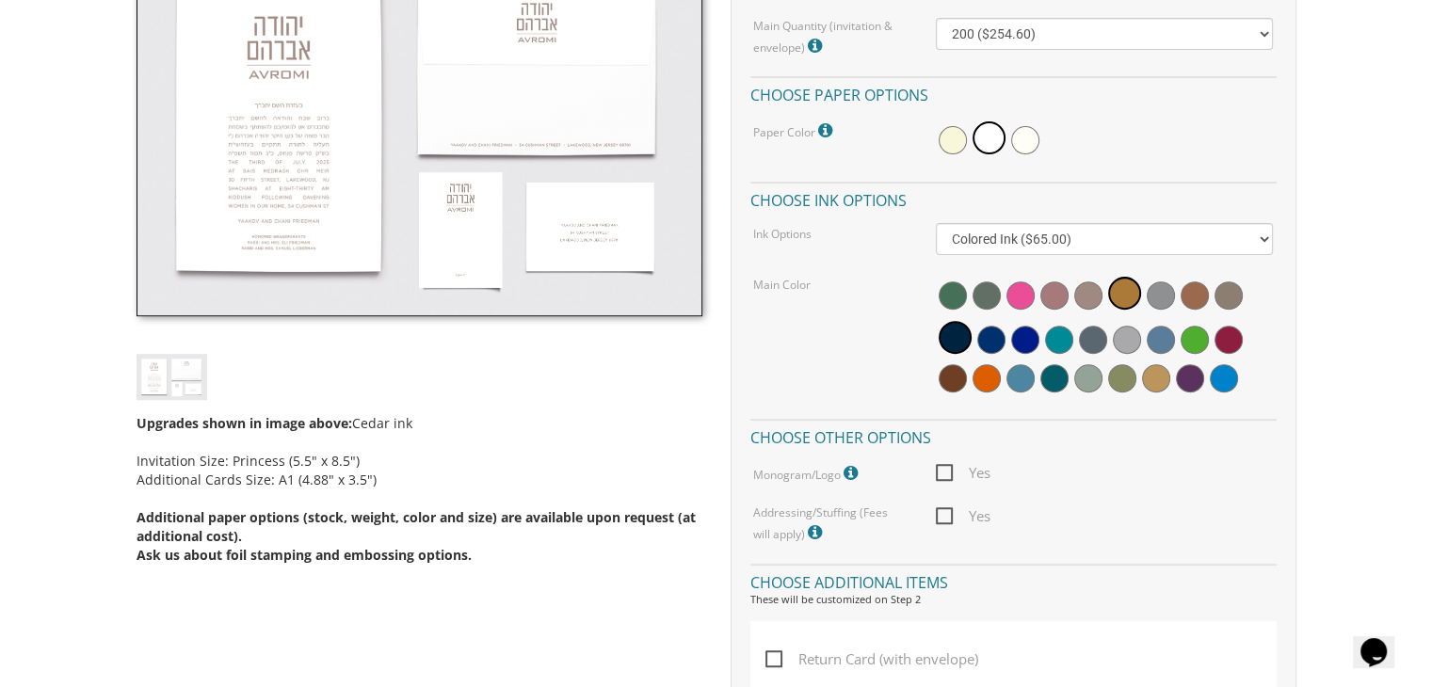
scroll to position [482, 0]
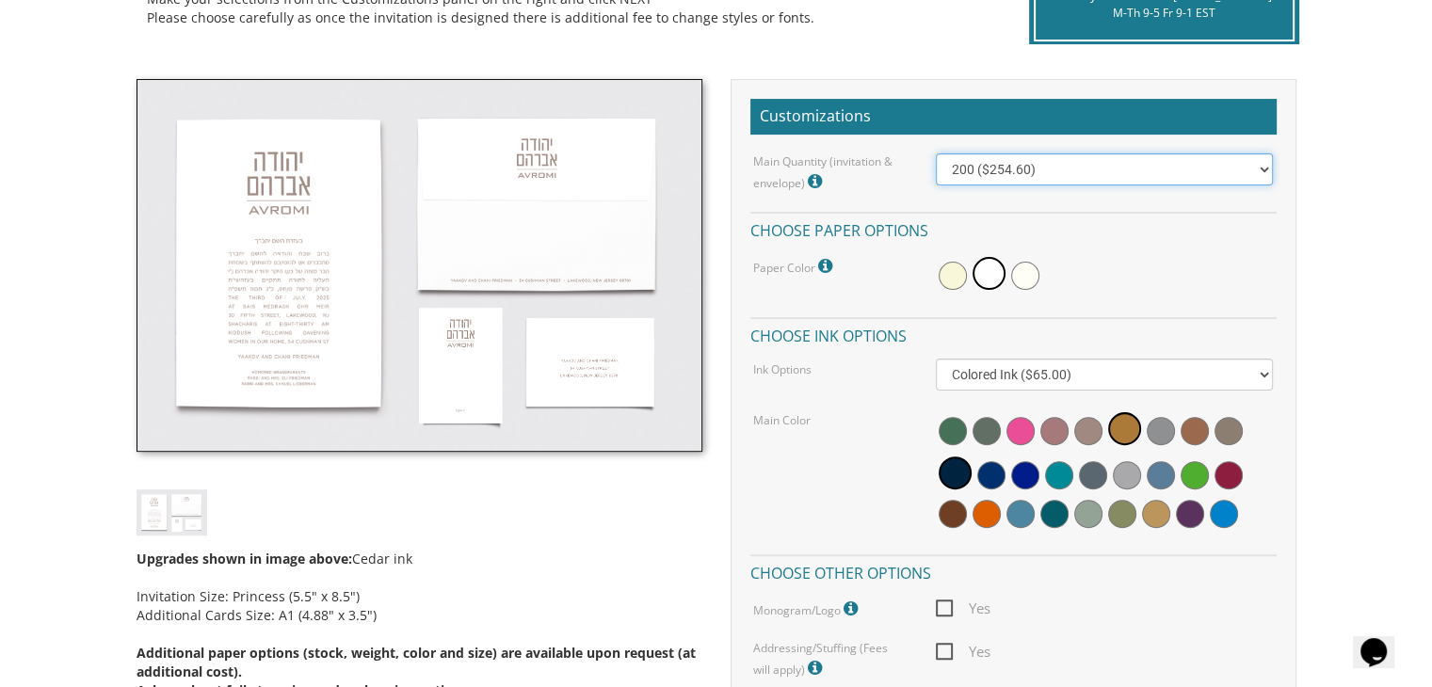
click at [1248, 175] on select "100 ($214.55) 200 ($254.60) 300 ($294.25) 400 ($333.55) 500 ($373.90) 600 ($413…" at bounding box center [1104, 169] width 337 height 32
select select "400"
click at [936, 153] on select "100 ($214.55) 200 ($254.60) 300 ($294.25) 400 ($333.55) 500 ($373.90) 600 ($413…" at bounding box center [1104, 169] width 337 height 32
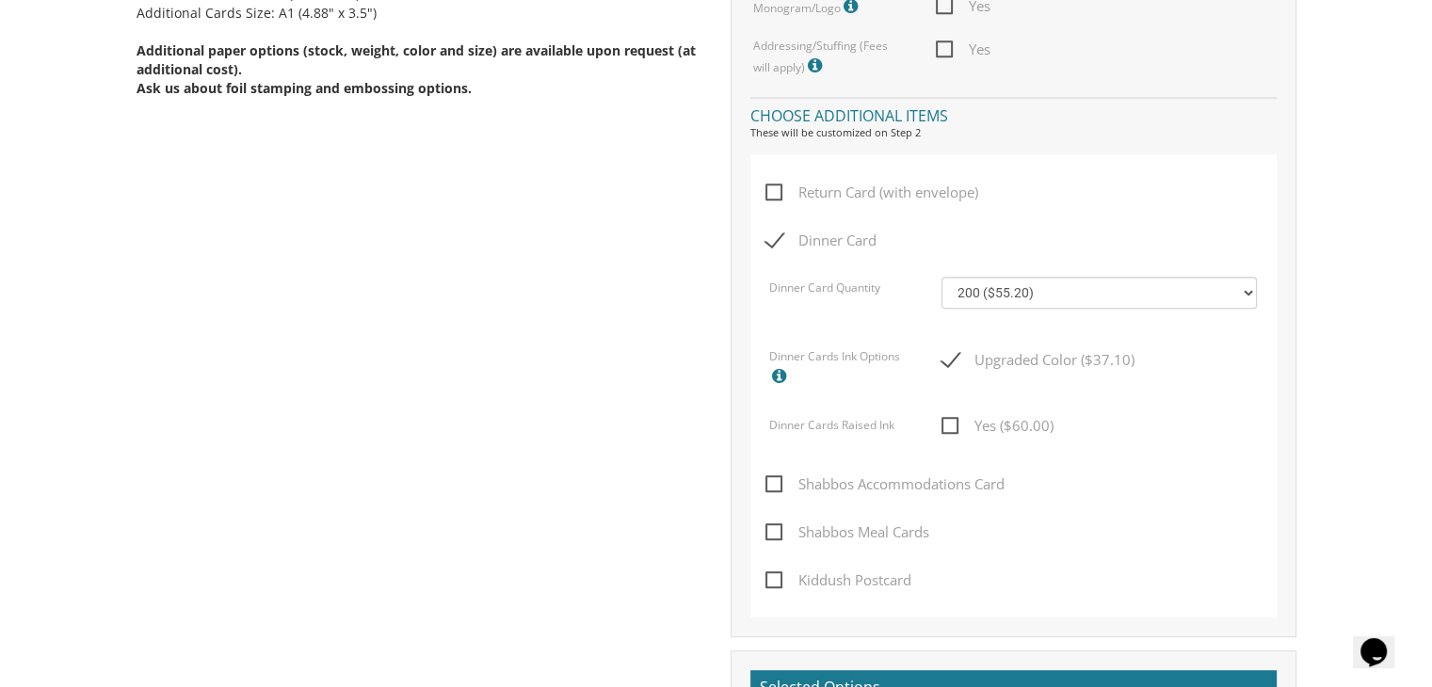
scroll to position [1194, 0]
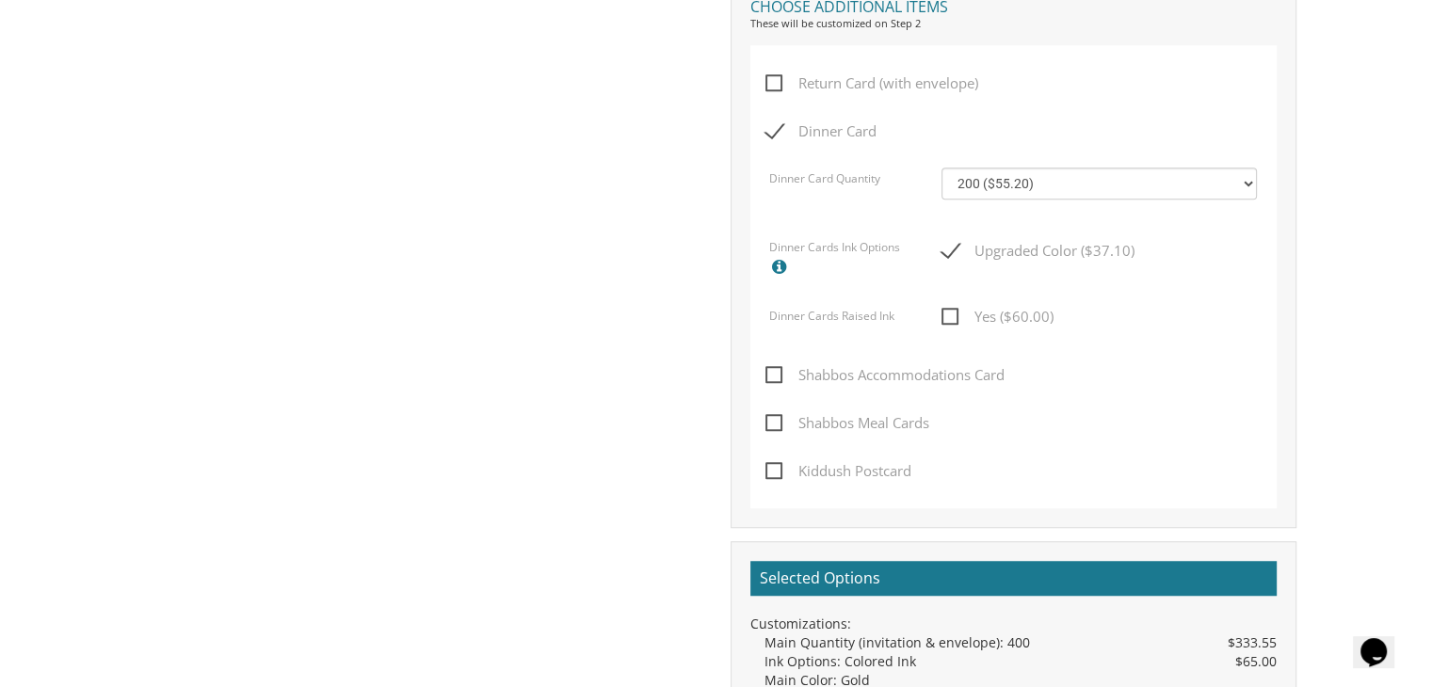
click at [763, 136] on div "Return Card (with envelope) Dinner Card Dinner Card Quantity 100 ($46.40) 200 (…" at bounding box center [1013, 276] width 526 height 463
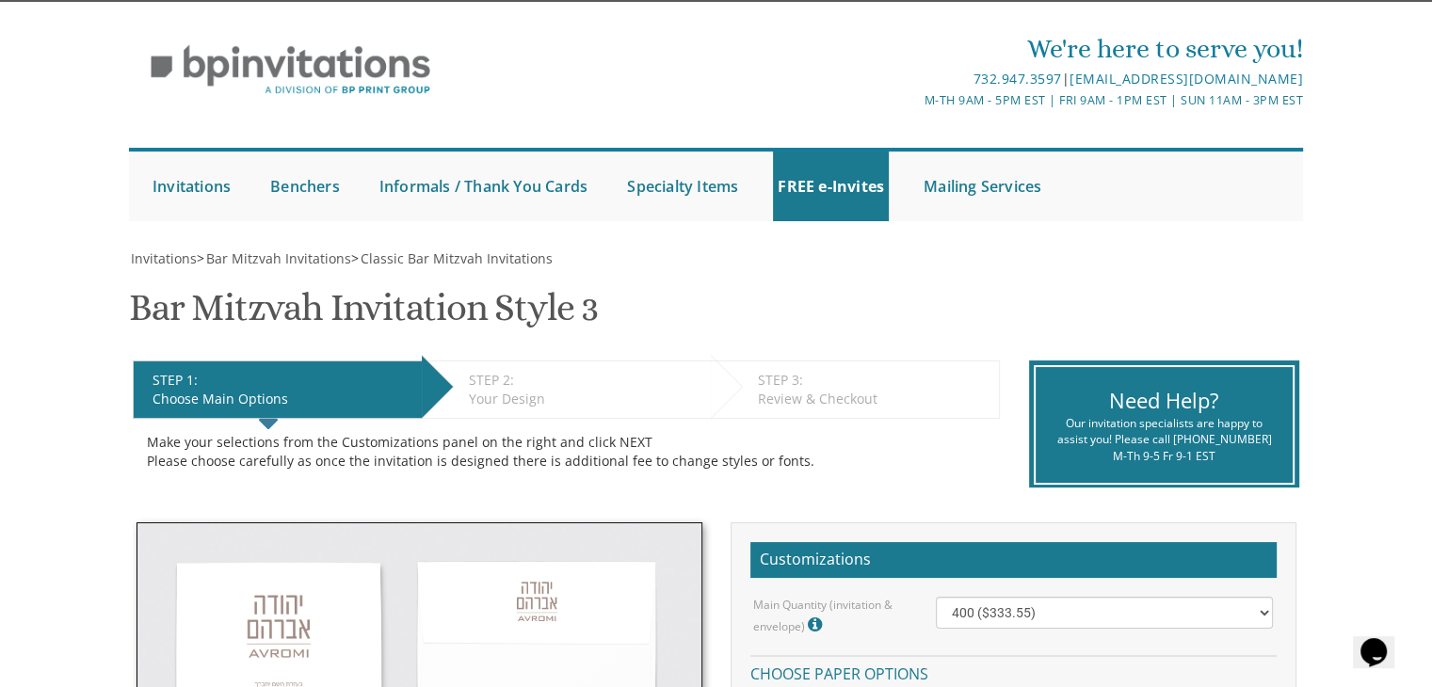
scroll to position [0, 0]
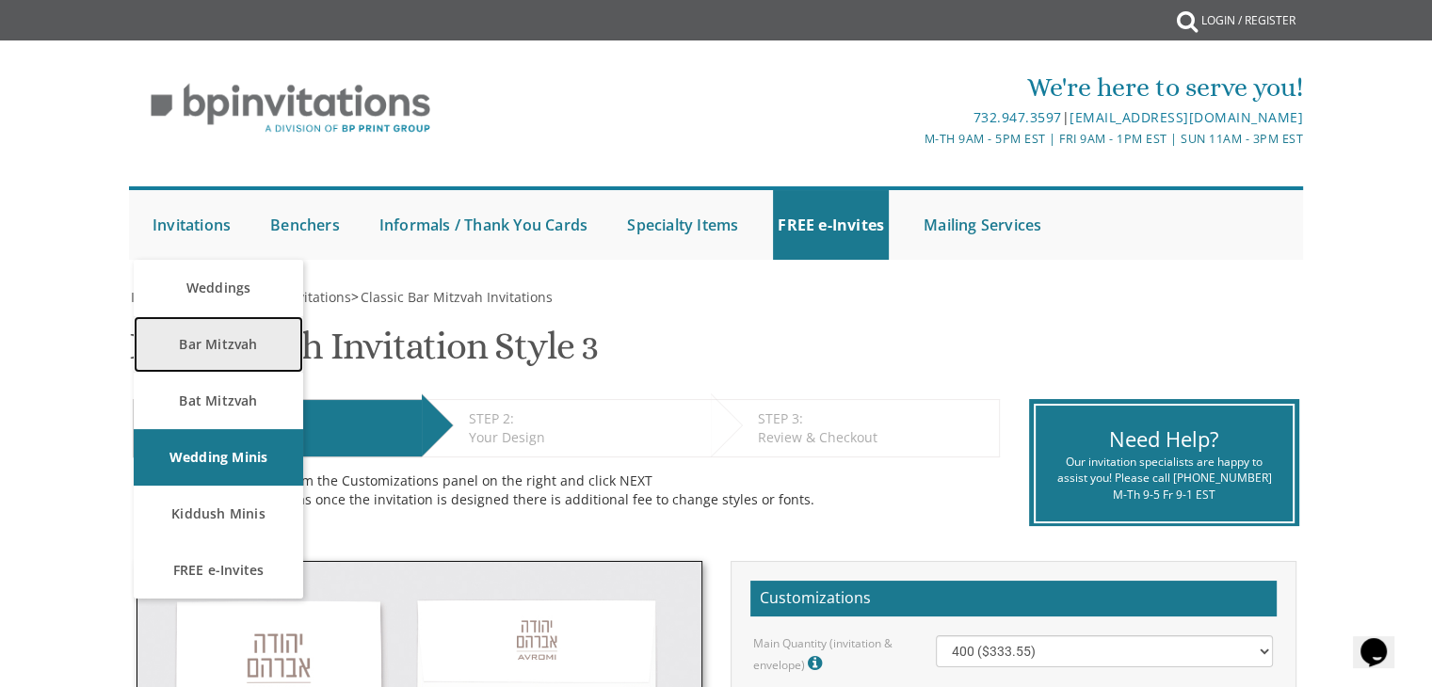
click at [200, 365] on link "Bar Mitzvah" at bounding box center [218, 344] width 169 height 56
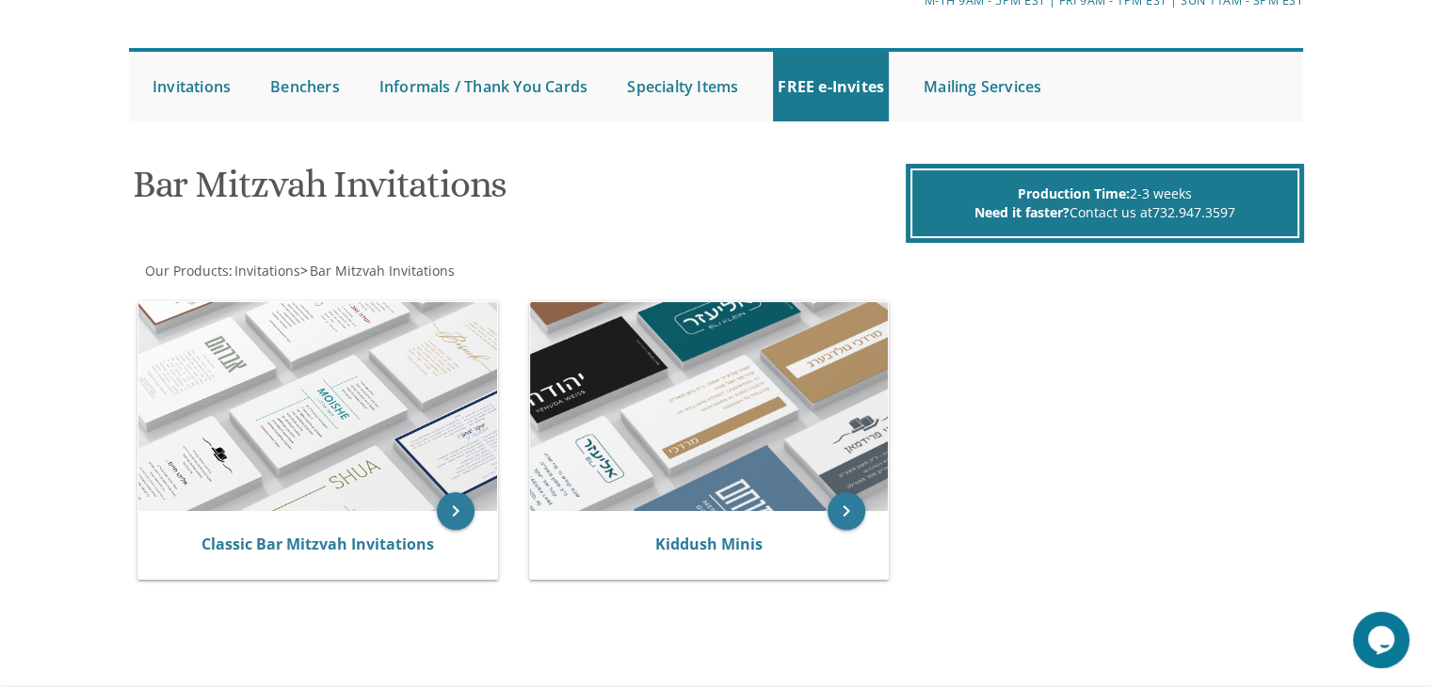
scroll to position [174, 0]
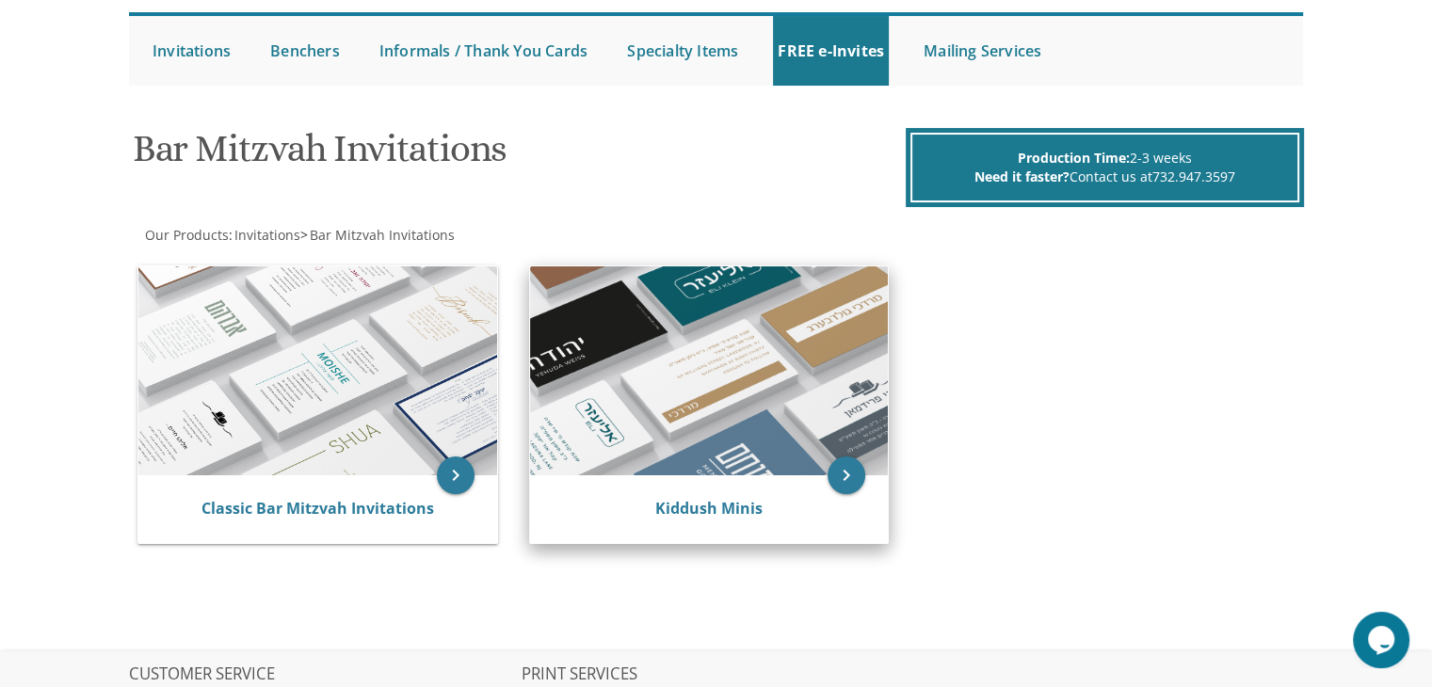
click at [688, 441] on img at bounding box center [709, 370] width 359 height 209
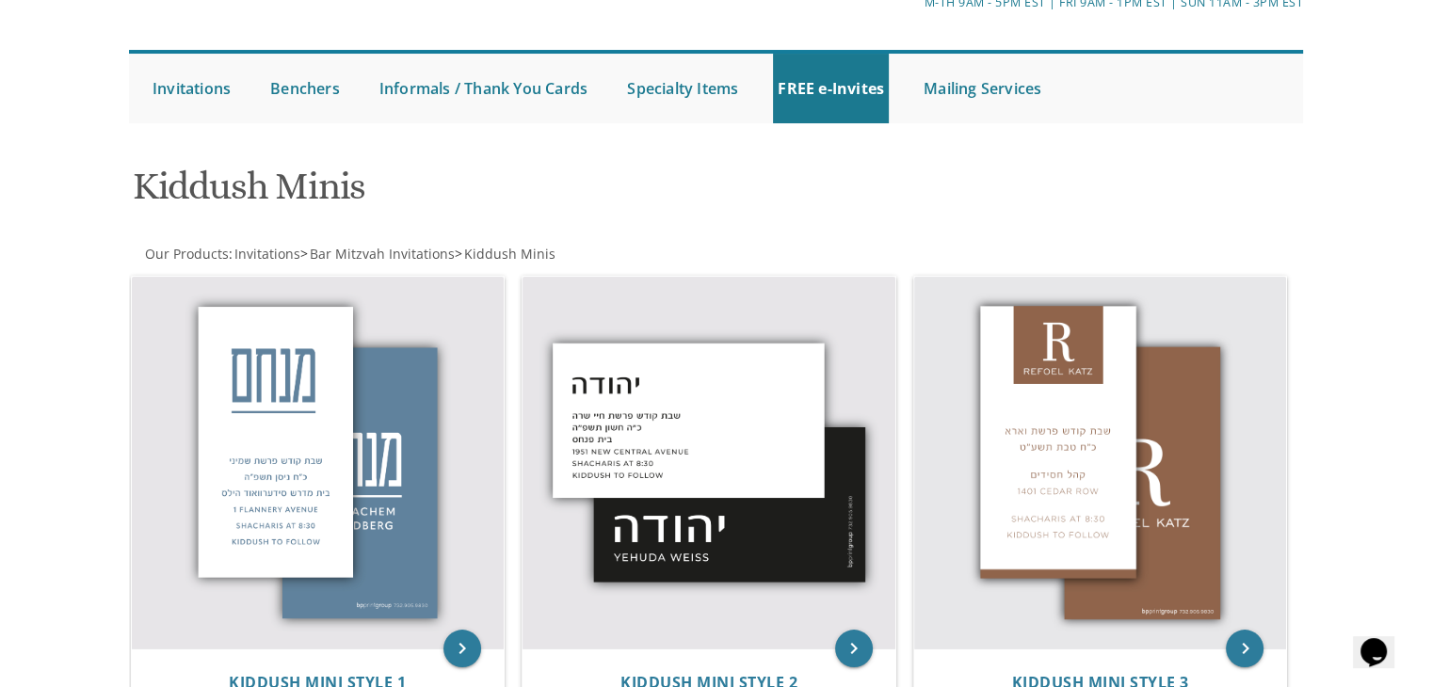
scroll to position [127, 0]
